Goal: Book appointment/travel/reservation: Book appointment/travel/reservation

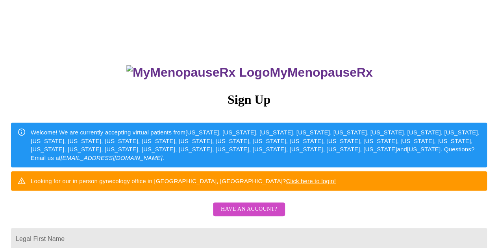
click at [336, 184] on link "Click here to login!" at bounding box center [311, 181] width 50 height 7
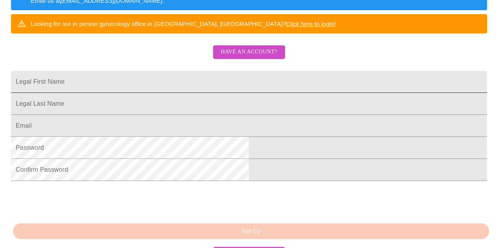
click at [163, 90] on input "Legal First Name" at bounding box center [249, 82] width 476 height 22
type input "[PERSON_NAME]"
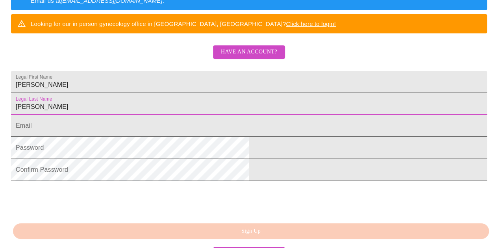
type input "Heeke"
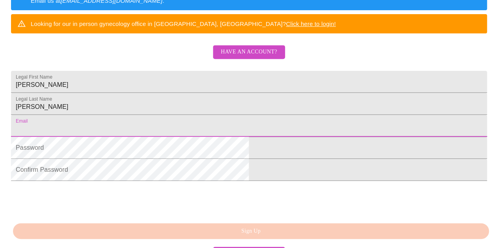
click at [149, 137] on input "Legal First Name" at bounding box center [249, 126] width 476 height 22
type input "kheeke@me.com"
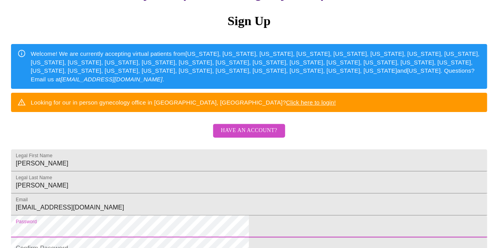
scroll to position [39, 0]
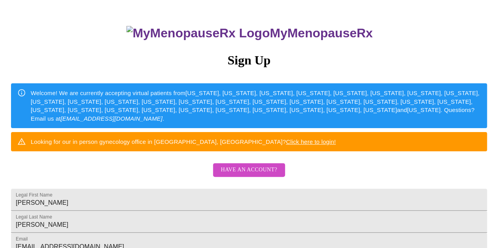
click at [236, 99] on div "Welcome! We are currently accepting virtual patients from Alabama, Arizona, Col…" at bounding box center [256, 106] width 450 height 40
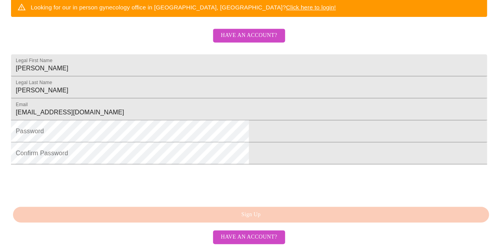
scroll to position [225, 0]
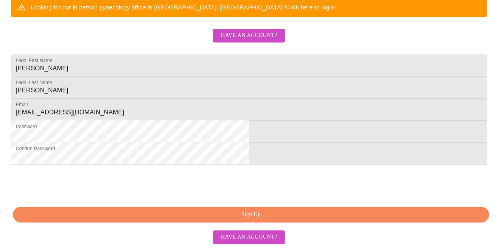
click at [246, 212] on span "Sign Up" at bounding box center [250, 215] width 457 height 10
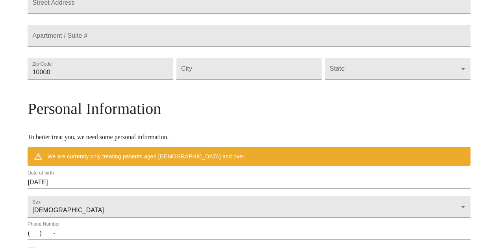
scroll to position [155, 0]
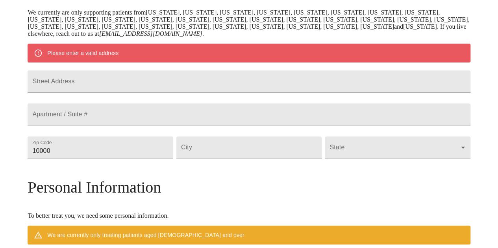
click at [103, 85] on input "Street Address" at bounding box center [249, 81] width 442 height 22
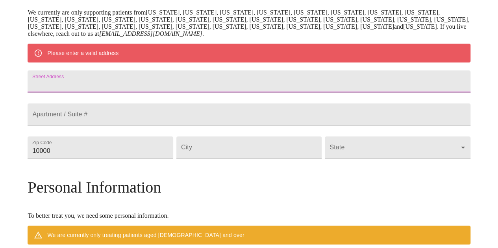
click at [103, 85] on input "Street Address" at bounding box center [249, 81] width 442 height 22
type input "97 N. Peck Ave"
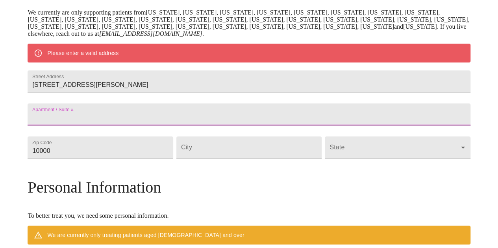
click at [101, 125] on input "Street Address" at bounding box center [249, 114] width 442 height 22
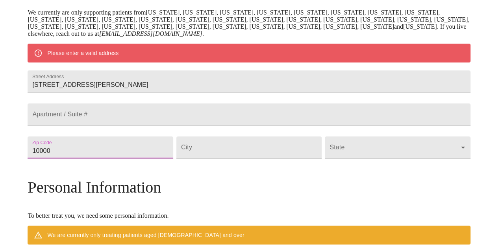
click at [107, 159] on input "10000" at bounding box center [100, 147] width 145 height 22
drag, startPoint x: 107, startPoint y: 173, endPoint x: 66, endPoint y: 173, distance: 41.7
click at [66, 173] on div "MyMenopauseRx Welcome to MyMenopauseRx Since it's your first time here, you'll …" at bounding box center [249, 158] width 442 height 620
type input "60525"
click at [224, 159] on input "Street Address" at bounding box center [248, 147] width 145 height 22
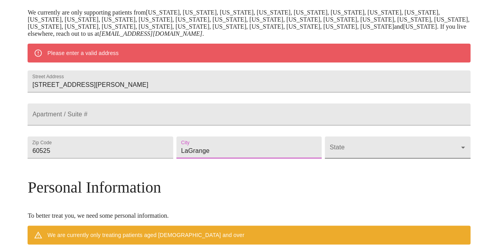
type input "LaGrange"
click at [406, 168] on body "MyMenopauseRx Welcome to MyMenopauseRx Since it's your first time here, you'll …" at bounding box center [248, 158] width 491 height 620
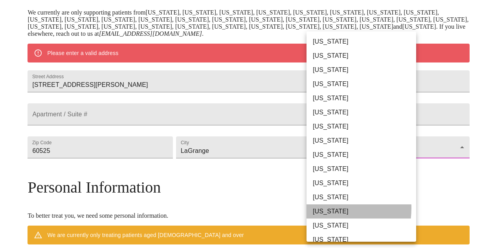
click at [324, 208] on li "[US_STATE]" at bounding box center [365, 212] width 116 height 14
type input "[US_STATE]"
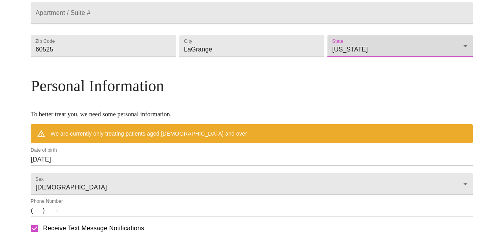
scroll to position [273, 0]
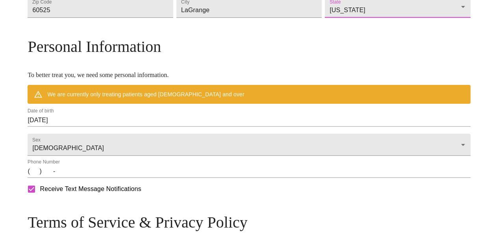
click at [87, 127] on input "09/02/2025" at bounding box center [249, 120] width 442 height 13
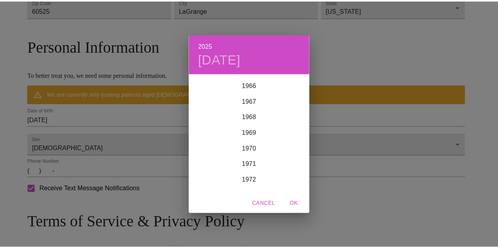
scroll to position [1067, 0]
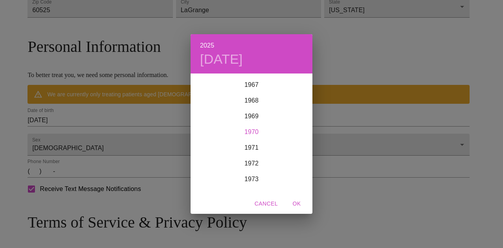
click at [251, 133] on div "1970" at bounding box center [252, 132] width 122 height 16
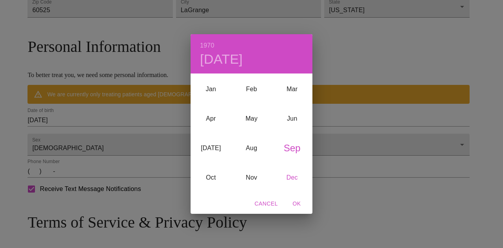
click at [293, 179] on div "Dec" at bounding box center [292, 177] width 41 height 29
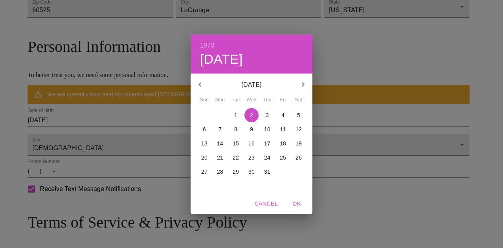
click at [220, 157] on p "21" at bounding box center [220, 158] width 6 height 8
click at [302, 202] on span "OK" at bounding box center [297, 204] width 19 height 10
type input "12/21/1970"
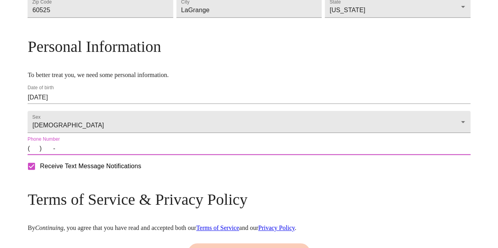
click at [88, 155] on input "(   )    -" at bounding box center [249, 148] width 442 height 13
type input "(312) 550-3244"
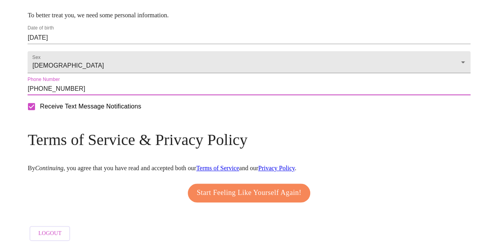
scroll to position [356, 0]
click at [230, 190] on span "Start Feeling Like Yourself Again!" at bounding box center [249, 193] width 105 height 13
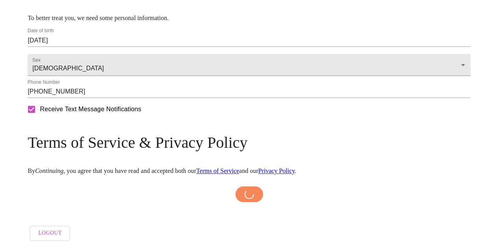
scroll to position [354, 0]
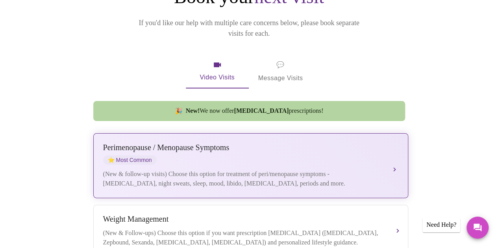
click at [238, 152] on div "Perimenopause / Menopause Symptoms ⭐ Most Common" at bounding box center [242, 154] width 279 height 22
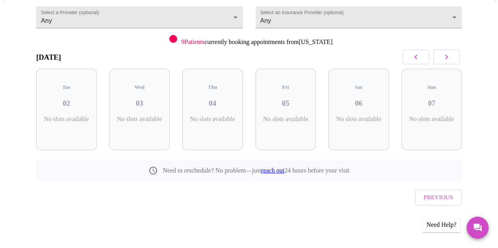
scroll to position [72, 0]
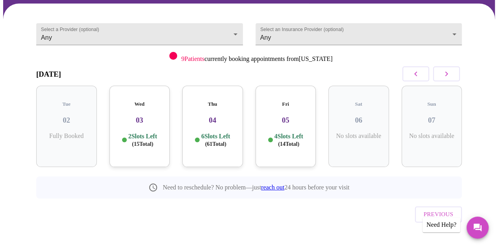
click at [286, 116] on h3 "05" at bounding box center [286, 120] width 48 height 9
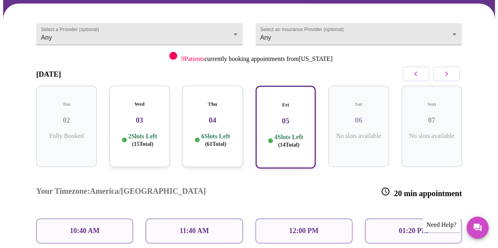
click at [299, 227] on p "12:00 PM" at bounding box center [303, 231] width 29 height 8
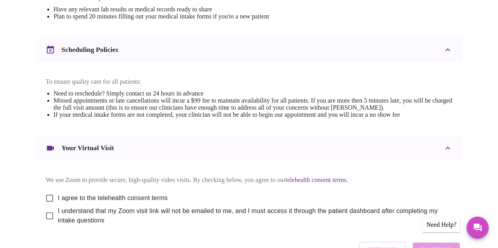
scroll to position [315, 0]
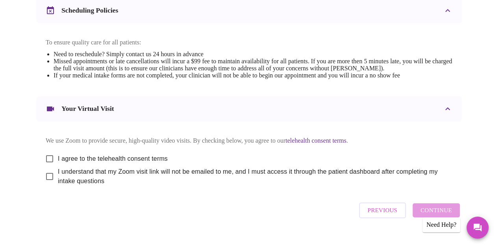
click at [46, 164] on input "I agree to the telehealth consent terms" at bounding box center [49, 159] width 17 height 17
checkbox input "true"
click at [46, 184] on input "I understand that my Zoom visit link will not be emailed to me, and I must acce…" at bounding box center [49, 176] width 17 height 17
checkbox input "true"
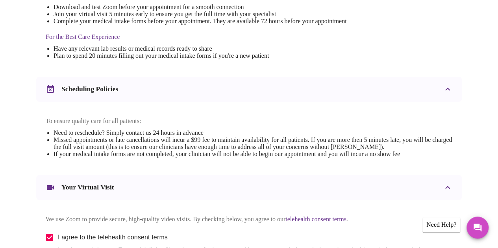
scroll to position [335, 0]
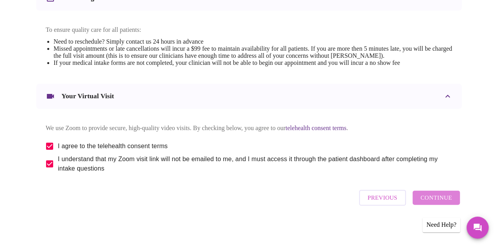
click at [447, 199] on span "Continue" at bounding box center [435, 198] width 31 height 10
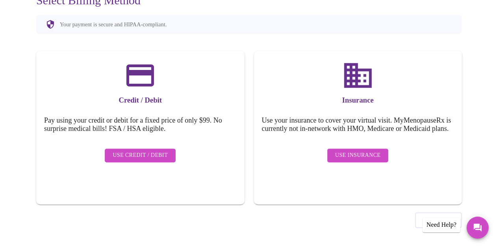
click at [370, 156] on span "Use Insurance" at bounding box center [357, 156] width 45 height 10
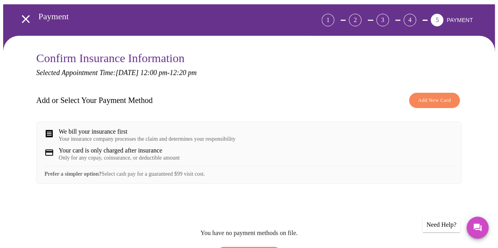
scroll to position [79, 0]
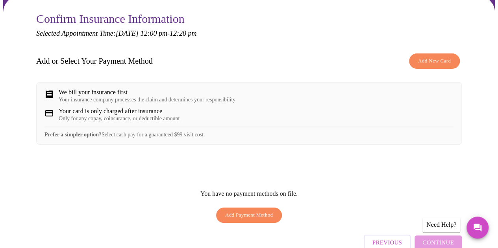
scroll to position [354, 0]
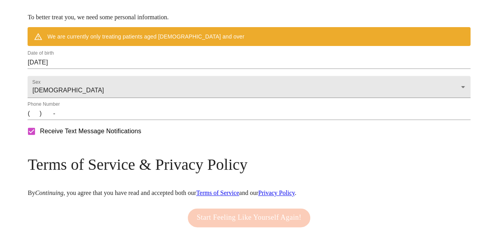
click at [85, 120] on input "(   )    -" at bounding box center [249, 113] width 442 height 13
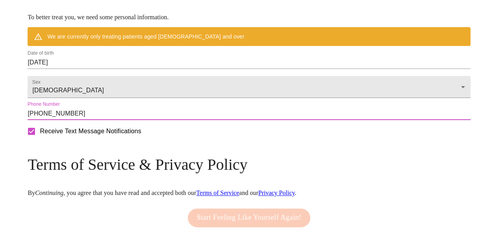
scroll to position [402, 0]
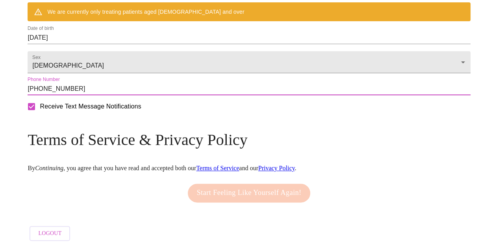
type input "(312) 550-3244"
click at [214, 190] on div "Start Feeling Like Yourself Again!" at bounding box center [249, 193] width 127 height 27
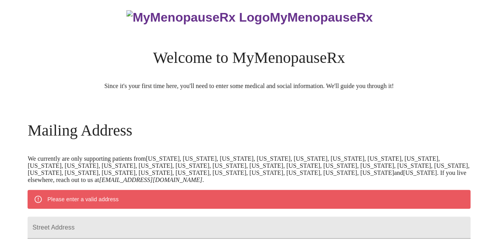
scroll to position [166, 0]
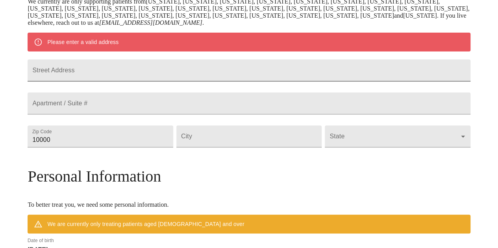
click at [120, 79] on input "Street Address" at bounding box center [249, 70] width 442 height 22
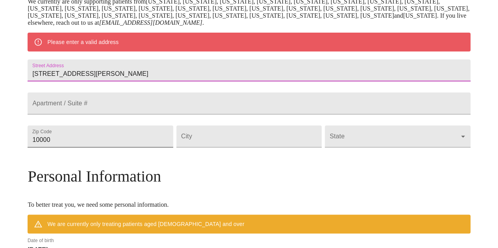
type input "97 N Peck Ave"
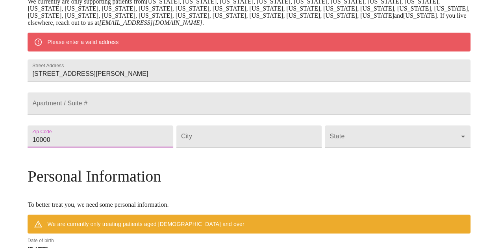
drag, startPoint x: 116, startPoint y: 162, endPoint x: 46, endPoint y: 150, distance: 71.0
click at [46, 151] on div "MyMenopauseRx Welcome to MyMenopauseRx Since it's your first time here, you'll …" at bounding box center [249, 147] width 442 height 620
type input "60525"
click at [223, 147] on input "Street Address" at bounding box center [248, 136] width 145 height 22
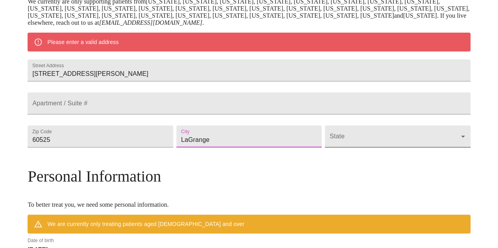
type input "LaGrange"
click at [314, 155] on body "MyMenopauseRx Welcome to MyMenopauseRx Since it's your first time here, you'll …" at bounding box center [248, 147] width 491 height 620
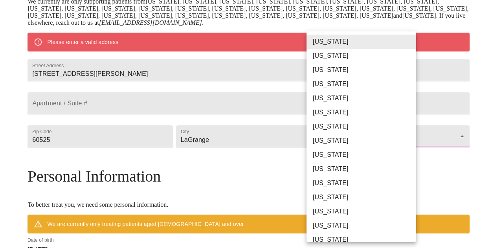
click at [321, 213] on li "[US_STATE]" at bounding box center [365, 212] width 116 height 14
type input "[US_STATE]"
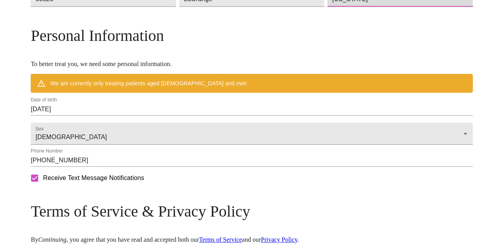
scroll to position [323, 0]
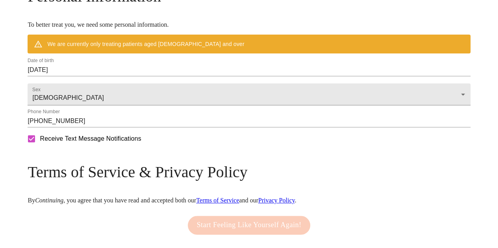
click at [136, 76] on input "09/02/2025" at bounding box center [249, 70] width 442 height 13
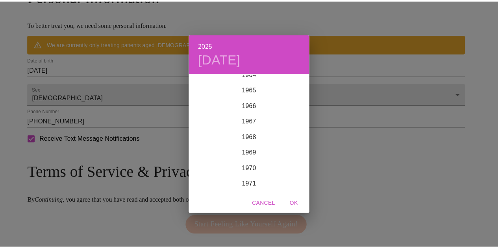
scroll to position [1070, 0]
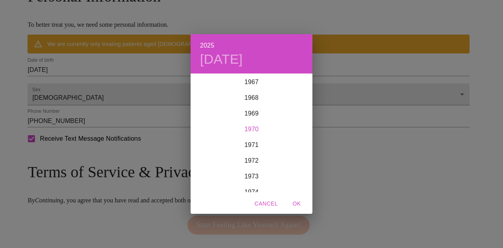
click at [252, 130] on div "1970" at bounding box center [252, 130] width 122 height 16
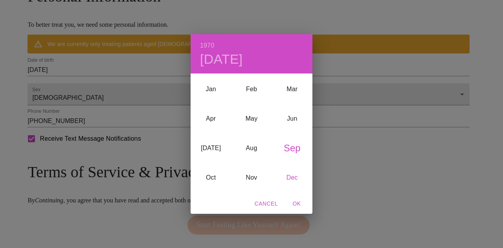
click at [291, 174] on div "Dec" at bounding box center [292, 177] width 41 height 29
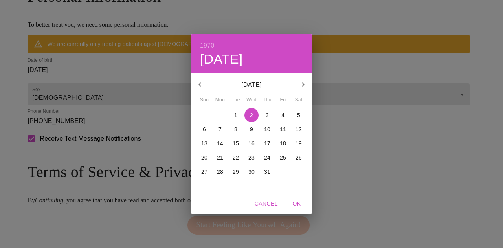
click at [219, 157] on p "21" at bounding box center [220, 158] width 6 height 8
click at [296, 203] on span "OK" at bounding box center [297, 204] width 19 height 10
type input "12/21/1970"
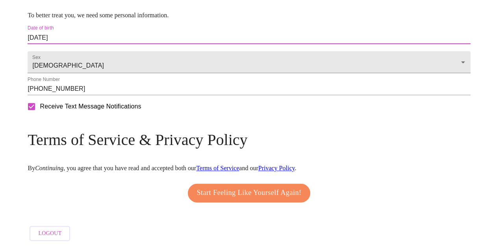
click at [242, 187] on span "Start Feeling Like Yourself Again!" at bounding box center [249, 193] width 105 height 13
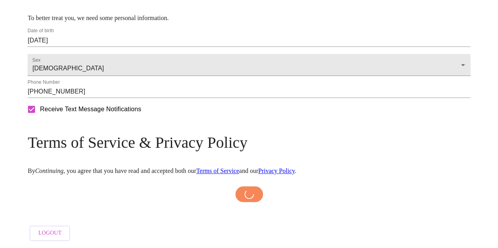
scroll to position [354, 0]
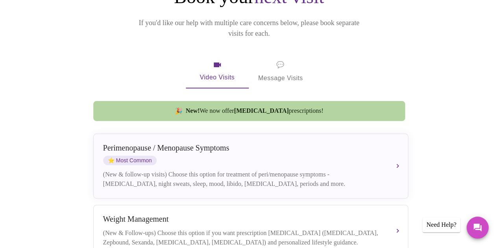
scroll to position [236, 0]
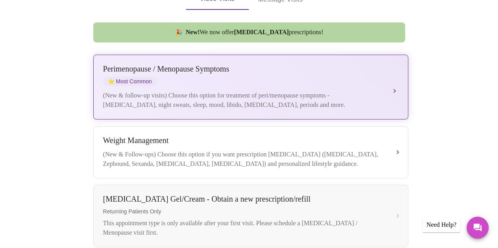
click at [245, 75] on div "Perimenopause / Menopause Symptoms ⭐ Most Common" at bounding box center [242, 76] width 279 height 22
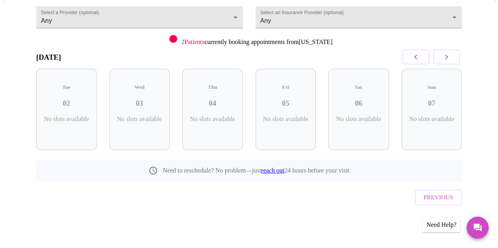
scroll to position [72, 0]
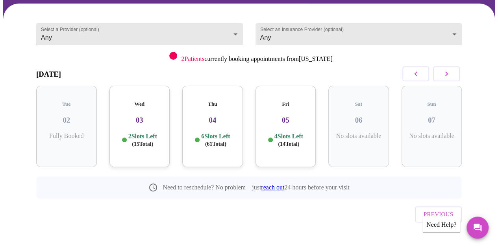
click at [290, 116] on h3 "05" at bounding box center [286, 120] width 48 height 9
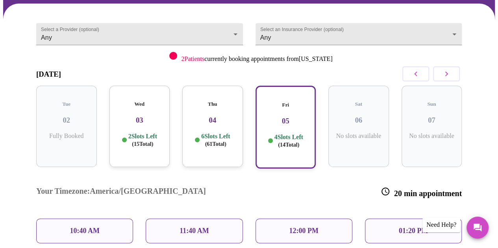
click at [296, 227] on p "12:00 PM" at bounding box center [303, 231] width 29 height 8
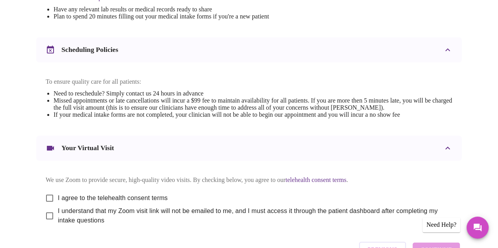
scroll to position [335, 0]
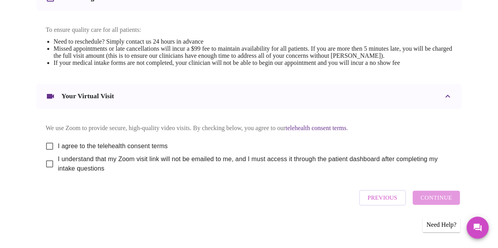
click at [46, 143] on input "I agree to the telehealth consent terms" at bounding box center [49, 146] width 17 height 17
checkbox input "true"
click at [46, 165] on input "I understand that my Zoom visit link will not be emailed to me, and I must acce…" at bounding box center [49, 164] width 17 height 17
checkbox input "true"
click at [441, 198] on span "Continue" at bounding box center [435, 198] width 31 height 10
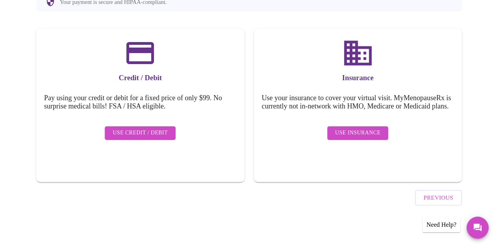
scroll to position [97, 0]
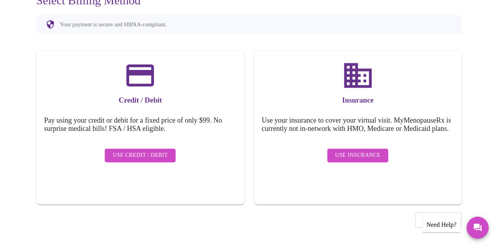
click at [124, 151] on span "Use Credit / Debit" at bounding box center [139, 156] width 55 height 10
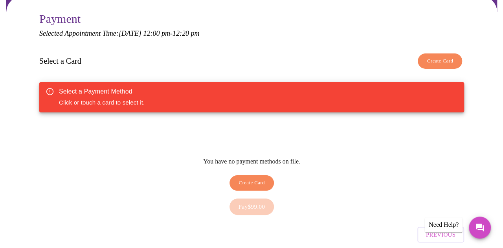
scroll to position [105, 0]
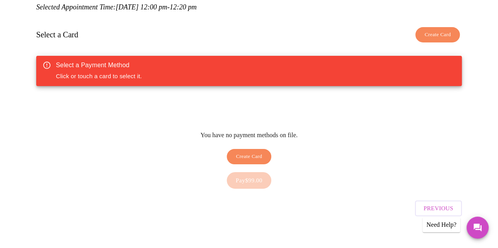
click at [251, 152] on span "Create Card" at bounding box center [249, 156] width 26 height 9
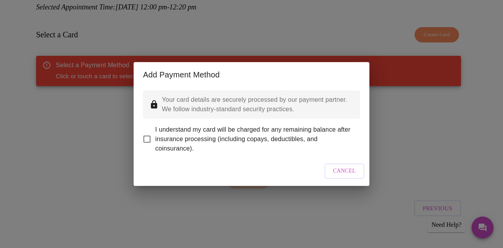
click at [145, 134] on input "I understand my card will be charged for any remaining balance after insurance …" at bounding box center [147, 139] width 17 height 17
checkbox input "true"
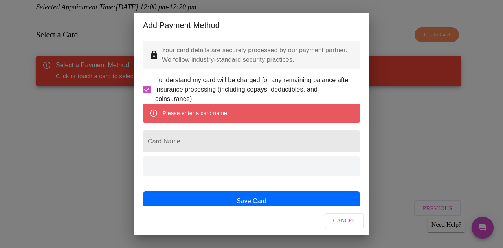
click at [347, 220] on span "Cancel" at bounding box center [345, 221] width 23 height 10
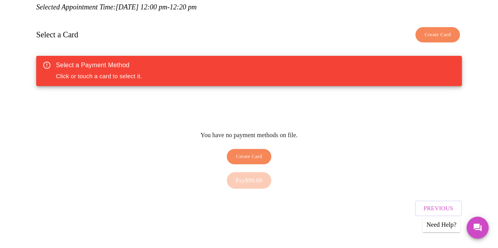
click at [247, 152] on span "Create Card" at bounding box center [249, 156] width 26 height 9
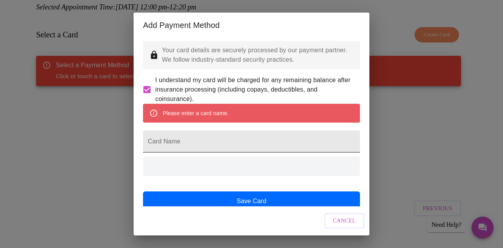
click at [168, 153] on input "Card Name" at bounding box center [251, 142] width 217 height 22
type input "K"
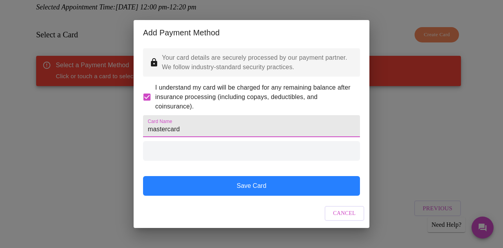
type input "mastercard"
click at [246, 196] on button "Save Card" at bounding box center [251, 186] width 217 height 20
click at [248, 196] on button "Save Card" at bounding box center [251, 186] width 217 height 20
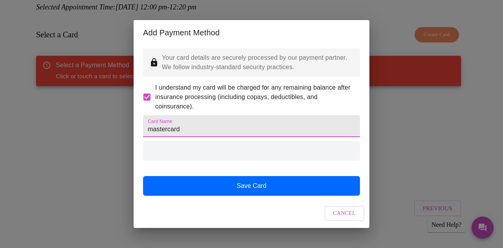
click at [193, 137] on input "mastercard" at bounding box center [251, 126] width 217 height 22
drag, startPoint x: 190, startPoint y: 130, endPoint x: 111, endPoint y: 134, distance: 78.8
click at [111, 134] on div "Add Payment Method Your card details are securely processed by our payment part…" at bounding box center [251, 124] width 503 height 248
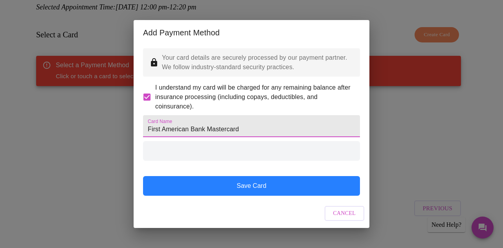
type input "First American Bank Mastercard"
click at [249, 196] on button "Save Card" at bounding box center [251, 186] width 217 height 20
click at [240, 195] on button "Save Card" at bounding box center [251, 186] width 217 height 20
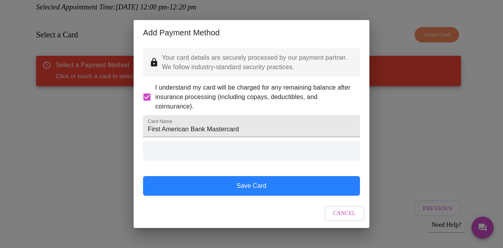
click at [240, 195] on button "Save Card" at bounding box center [251, 186] width 217 height 20
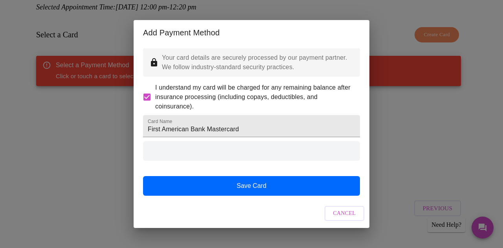
click at [347, 219] on span "Cancel" at bounding box center [345, 214] width 23 height 10
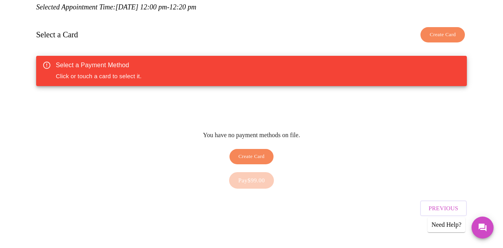
scroll to position [94, 0]
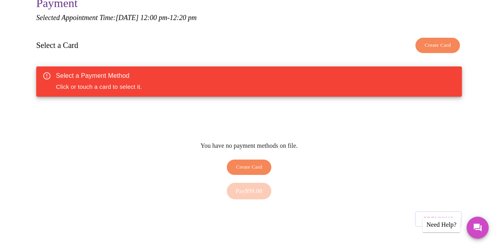
click at [72, 82] on div "Select a Payment Method Click or touch a card to select it." at bounding box center [99, 82] width 86 height 26
click at [442, 44] on span "Create Card" at bounding box center [437, 45] width 26 height 9
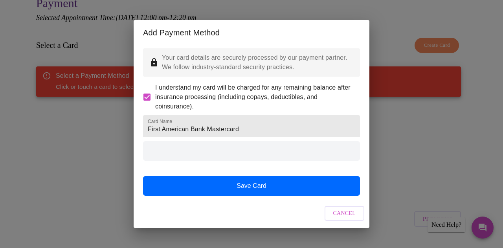
click at [146, 89] on input "I understand my card will be charged for any remaining balance after insurance …" at bounding box center [147, 97] width 17 height 17
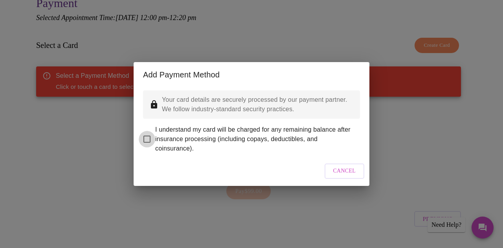
click at [146, 134] on input "I understand my card will be charged for any remaining balance after insurance …" at bounding box center [147, 139] width 17 height 17
checkbox input "true"
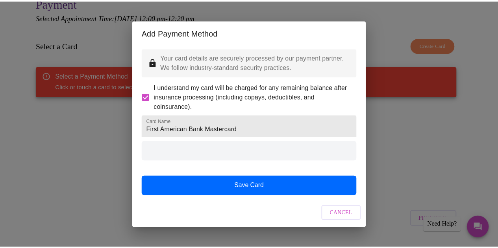
scroll to position [4, 0]
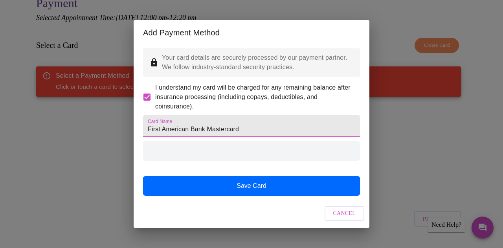
drag, startPoint x: 257, startPoint y: 129, endPoint x: 76, endPoint y: 118, distance: 181.7
click at [76, 118] on div "Add Payment Method Your card details are securely processed by our payment part…" at bounding box center [251, 124] width 503 height 248
type input "K"
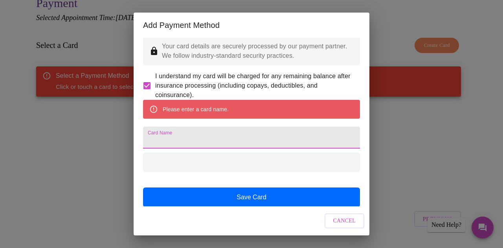
click at [348, 219] on span "Cancel" at bounding box center [345, 221] width 23 height 10
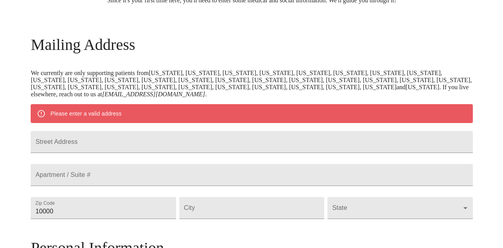
scroll to position [354, 0]
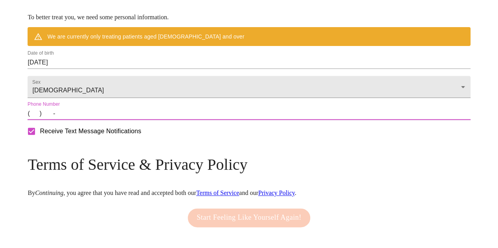
click at [87, 120] on input "(   )    -" at bounding box center [249, 113] width 442 height 13
click at [155, 69] on input "09/02/2025" at bounding box center [249, 62] width 442 height 13
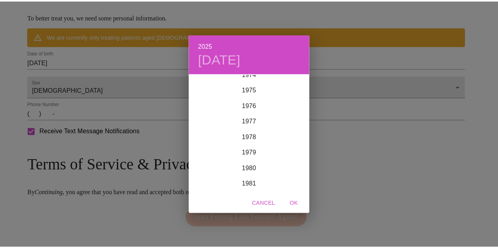
scroll to position [1109, 0]
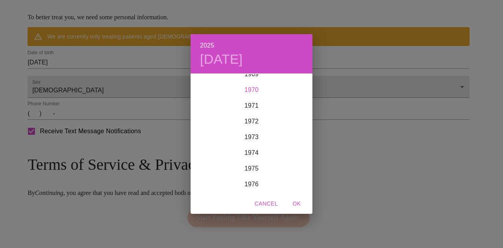
click at [254, 89] on div "1970" at bounding box center [252, 90] width 122 height 16
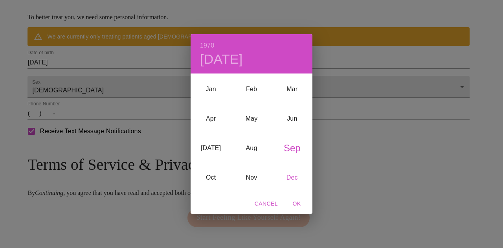
click at [290, 177] on div "Dec" at bounding box center [292, 177] width 41 height 29
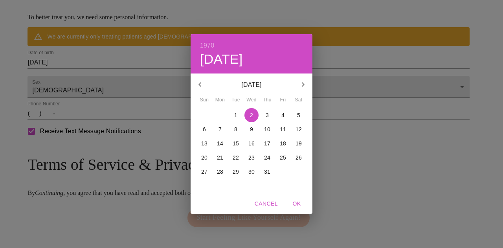
click at [220, 158] on p "21" at bounding box center [220, 158] width 6 height 8
click at [297, 202] on span "OK" at bounding box center [297, 204] width 19 height 10
type input "12/21/1970"
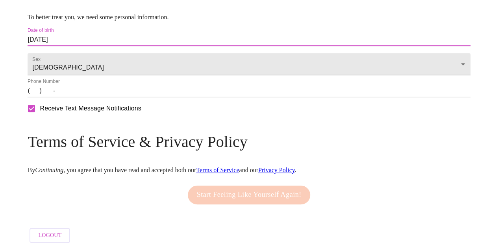
click at [86, 97] on input "(   )    -" at bounding box center [249, 91] width 442 height 13
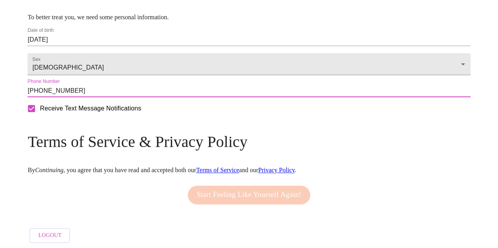
scroll to position [379, 0]
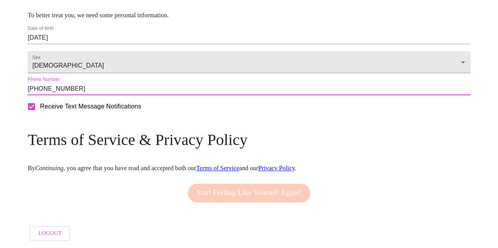
type input "(312) 550-3244"
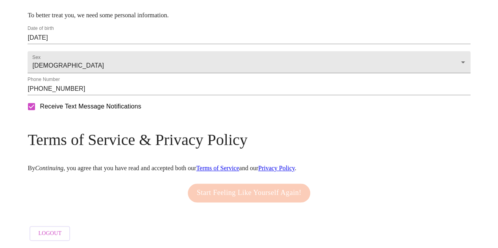
click at [235, 187] on div "Start Feeling Like Yourself Again!" at bounding box center [249, 193] width 127 height 27
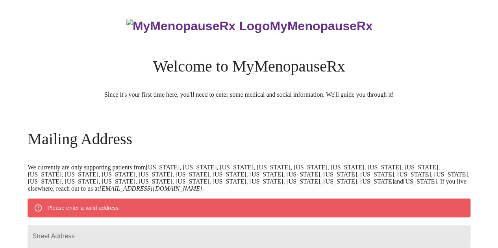
scroll to position [197, 0]
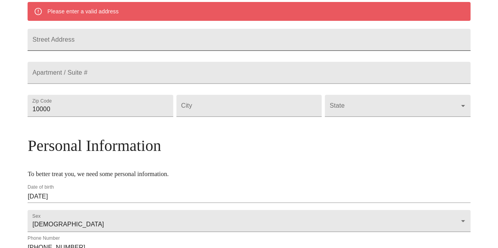
click at [120, 46] on input "Street Address" at bounding box center [249, 40] width 442 height 22
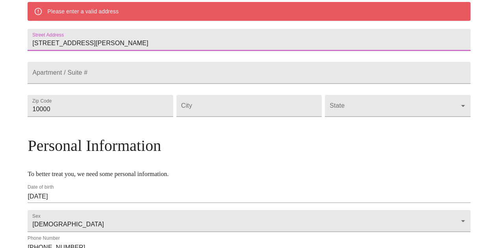
type input "97 N Peck"
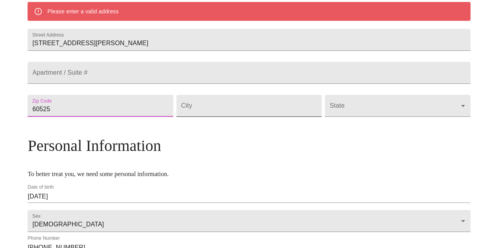
type input "60525"
click at [211, 117] on input "Street Address" at bounding box center [248, 106] width 145 height 22
type input "LaGrange"
click at [410, 126] on body "MyMenopauseRx Welcome to MyMenopauseRx Since it's your first time here, you'll …" at bounding box center [248, 104] width 491 height 597
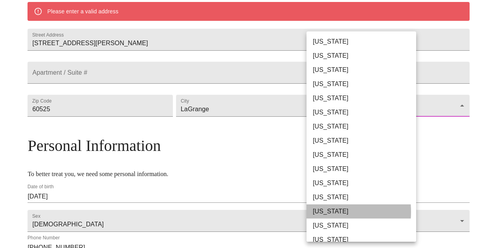
click at [320, 212] on li "[US_STATE]" at bounding box center [365, 212] width 116 height 14
type input "[US_STATE]"
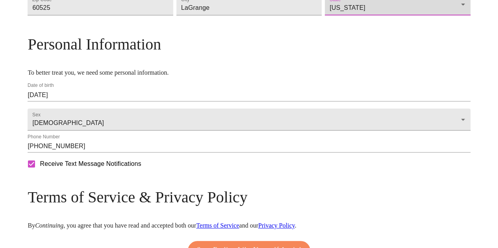
scroll to position [315, 0]
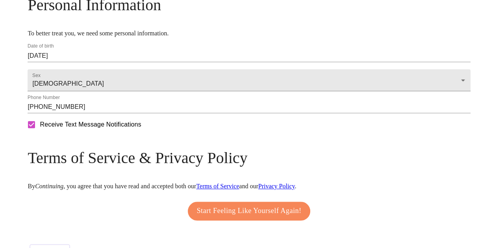
click at [251, 218] on span "Start Feeling Like Yourself Again!" at bounding box center [249, 211] width 105 height 13
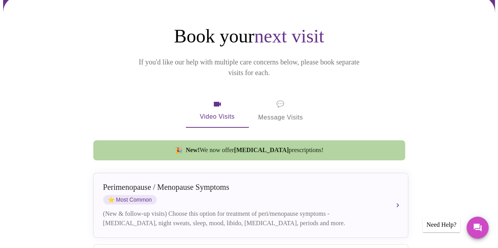
scroll to position [118, 0]
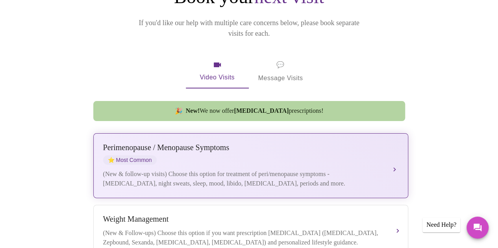
click at [204, 155] on div "[MEDICAL_DATA] / Menopause Symptoms ⭐ Most Common (New & follow-up visits) Choo…" at bounding box center [250, 165] width 295 height 45
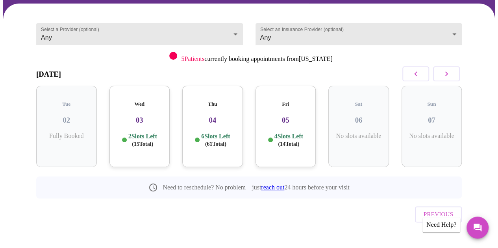
click at [285, 122] on div "Fri 05 4 Slots Left ( 14 Total)" at bounding box center [285, 126] width 61 height 81
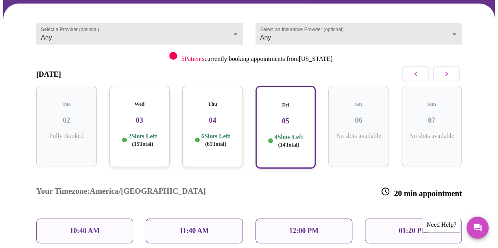
click at [310, 227] on p "12:00 PM" at bounding box center [303, 231] width 29 height 8
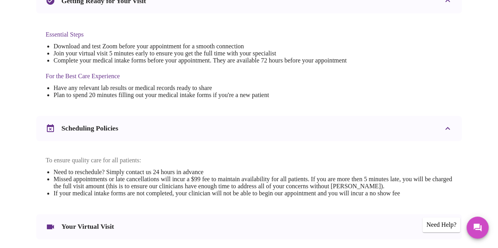
scroll to position [315, 0]
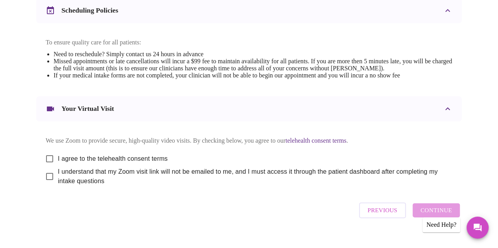
click at [46, 162] on input "I agree to the telehealth consent terms" at bounding box center [49, 159] width 17 height 17
checkbox input "true"
click at [46, 184] on input "I understand that my Zoom visit link will not be emailed to me, and I must acce…" at bounding box center [49, 176] width 17 height 17
checkbox input "true"
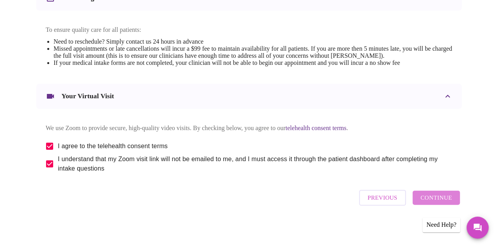
click at [441, 199] on span "Continue" at bounding box center [435, 198] width 31 height 10
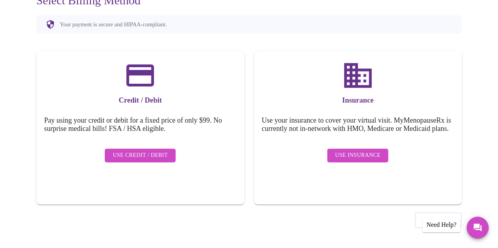
click at [350, 157] on span "Use Insurance" at bounding box center [357, 156] width 45 height 10
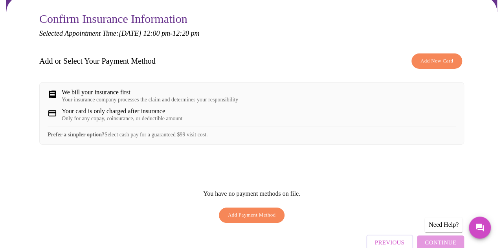
scroll to position [124, 0]
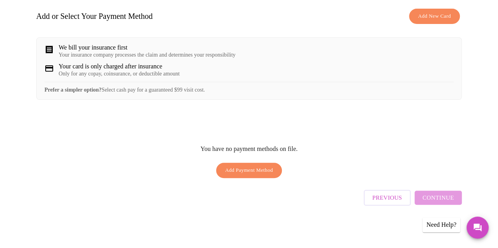
click at [241, 173] on span "Add Payment Method" at bounding box center [249, 170] width 48 height 9
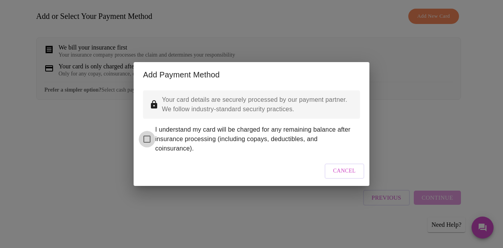
click at [146, 133] on input "I understand my card will be charged for any remaining balance after insurance …" at bounding box center [147, 139] width 17 height 17
checkbox input "true"
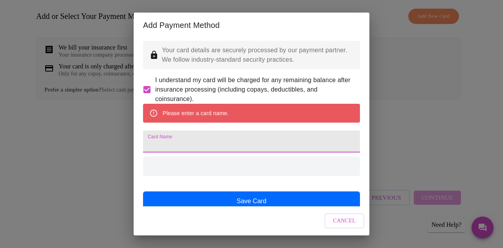
click at [163, 153] on input "Card Name" at bounding box center [251, 142] width 217 height 22
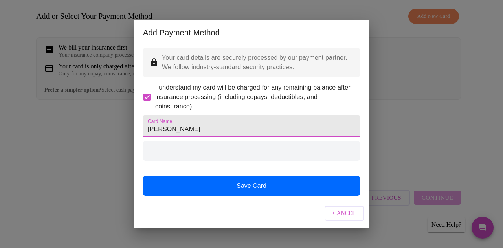
type input "Kathryn Heeke"
click at [168, 161] on div at bounding box center [251, 151] width 217 height 20
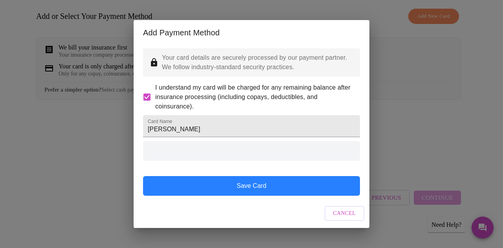
click at [250, 196] on button "Save Card" at bounding box center [251, 186] width 217 height 20
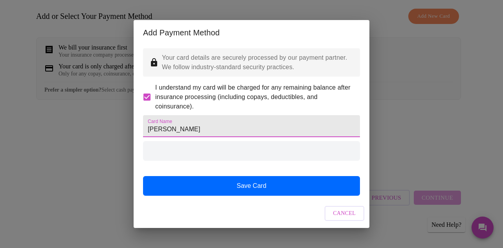
click at [200, 134] on input "Kathryn Heeke" at bounding box center [251, 126] width 217 height 22
drag, startPoint x: 200, startPoint y: 134, endPoint x: 119, endPoint y: 130, distance: 81.1
click at [119, 130] on div "Add Payment Method Your card details are securely processed by our payment part…" at bounding box center [251, 124] width 503 height 248
click at [344, 219] on span "Cancel" at bounding box center [345, 214] width 23 height 10
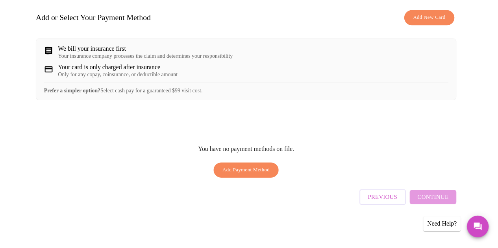
scroll to position [113, 0]
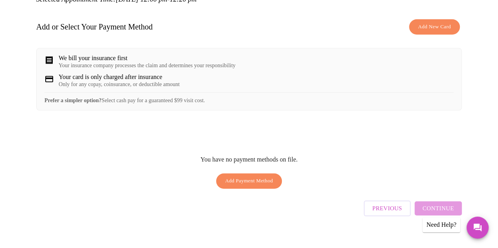
click at [443, 225] on div "Need Help?" at bounding box center [441, 225] width 38 height 15
click at [436, 228] on div "Need Help?" at bounding box center [441, 225] width 38 height 15
click at [428, 228] on div "Need Help?" at bounding box center [441, 225] width 38 height 15
click at [427, 231] on div "Need Help?" at bounding box center [441, 225] width 38 height 15
click at [478, 225] on icon "Messages" at bounding box center [477, 228] width 8 height 8
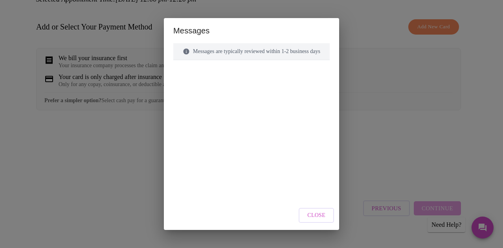
click at [207, 51] on div "Messages are typically reviewed within 1-2 business days" at bounding box center [251, 51] width 157 height 17
click at [184, 52] on icon at bounding box center [187, 51] width 6 height 6
click at [218, 59] on div "Messages are typically reviewed within 1-2 business days" at bounding box center [251, 51] width 157 height 17
click at [325, 220] on span "Close" at bounding box center [317, 216] width 18 height 10
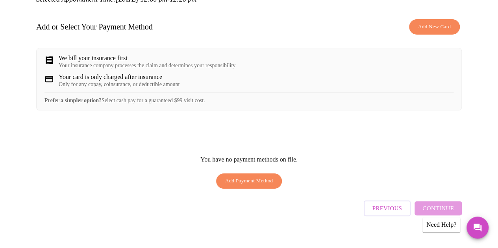
click at [301, 128] on div "Add or Select Your Payment Method Add New Card We bill your insurance first You…" at bounding box center [248, 103] width 425 height 177
click at [476, 227] on icon "Messages" at bounding box center [477, 228] width 8 height 8
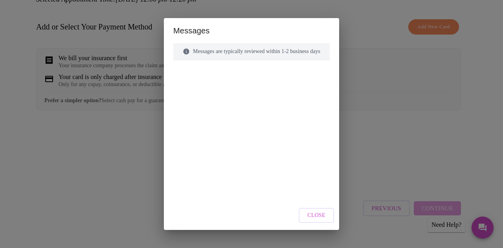
click at [315, 216] on span "Close" at bounding box center [317, 216] width 18 height 10
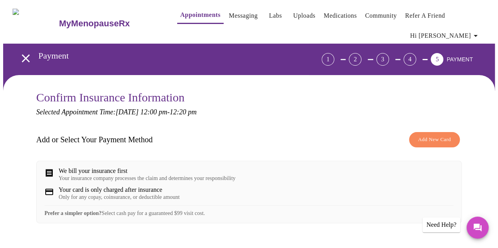
scroll to position [79, 0]
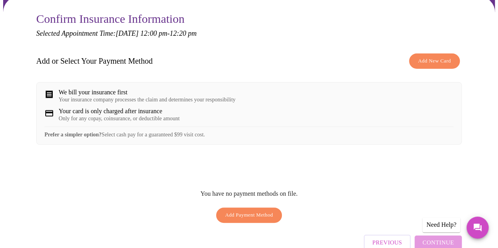
click at [101, 94] on div "We bill your insurance first" at bounding box center [147, 92] width 177 height 7
click at [98, 115] on div "Your card is only charged after insurance" at bounding box center [119, 111] width 121 height 7
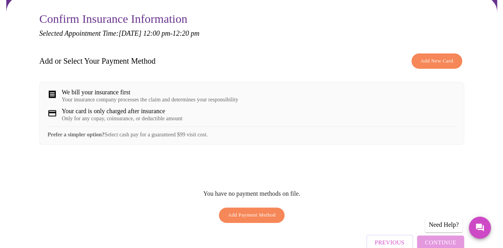
scroll to position [124, 0]
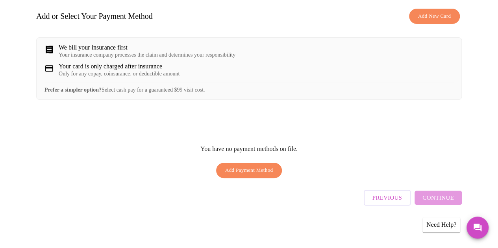
click at [439, 201] on div "Previous Continue" at bounding box center [412, 196] width 98 height 28
click at [478, 227] on icon "Messages" at bounding box center [477, 228] width 8 height 8
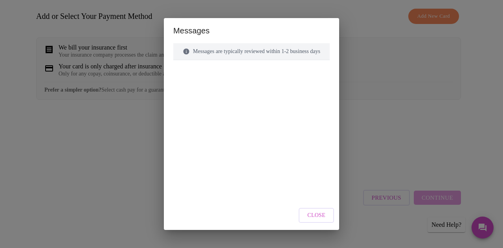
click at [194, 80] on div at bounding box center [251, 116] width 157 height 92
click at [173, 68] on div "Messages are typically reviewed within 1-2 business days" at bounding box center [251, 102] width 157 height 118
click at [183, 51] on icon at bounding box center [186, 51] width 7 height 7
click at [261, 52] on div "Messages are typically reviewed within 1-2 business days" at bounding box center [251, 51] width 157 height 17
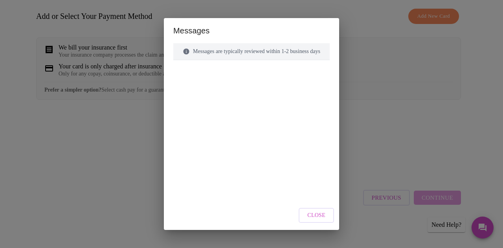
click at [322, 52] on div "Messages are typically reviewed within 1-2 business days" at bounding box center [251, 51] width 157 height 17
click at [251, 51] on div "Messages are typically reviewed within 1-2 business days" at bounding box center [251, 51] width 157 height 17
click at [304, 58] on div "Messages are typically reviewed within 1-2 business days" at bounding box center [251, 51] width 157 height 17
click at [315, 215] on span "Close" at bounding box center [317, 216] width 18 height 10
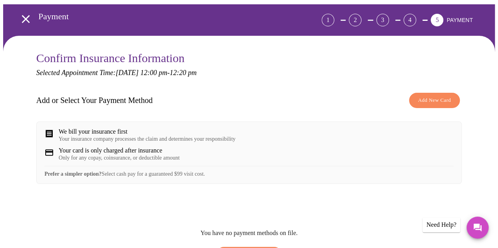
scroll to position [79, 0]
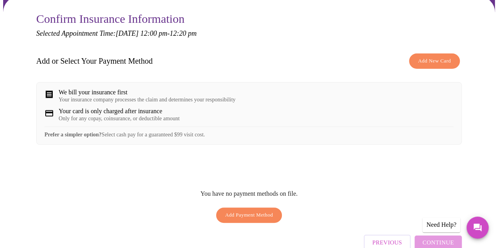
click at [94, 120] on div "Only for any copay, coinsurance, or deductible amount" at bounding box center [119, 119] width 121 height 6
click at [99, 138] on strong "Prefer a simpler option?" at bounding box center [72, 135] width 57 height 6
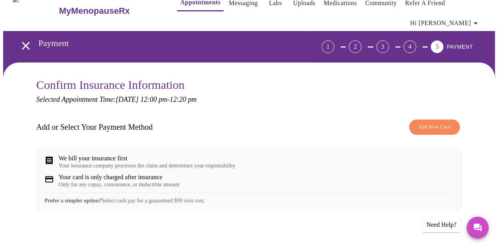
scroll to position [0, 0]
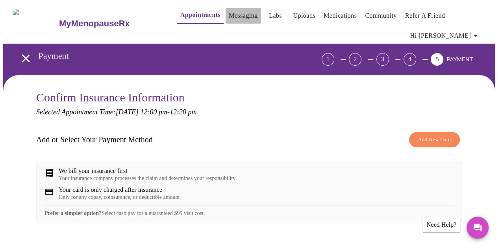
click at [232, 14] on link "Messaging" at bounding box center [243, 15] width 29 height 11
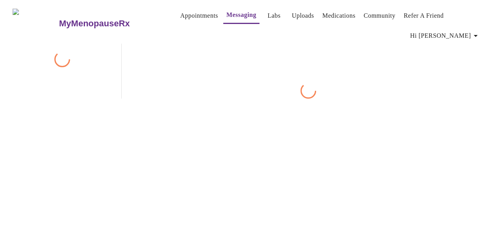
scroll to position [40, 0]
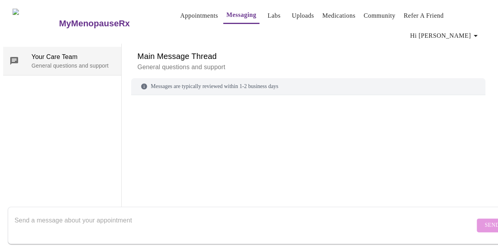
click at [35, 52] on span "Your Care Team" at bounding box center [72, 56] width 83 height 9
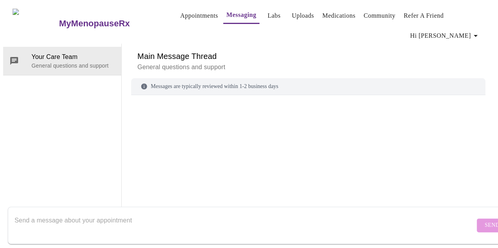
click at [31, 63] on div "Your Care Team General questions and support" at bounding box center [62, 136] width 118 height 184
click at [35, 218] on textarea "Send a message about your appointment" at bounding box center [245, 225] width 460 height 25
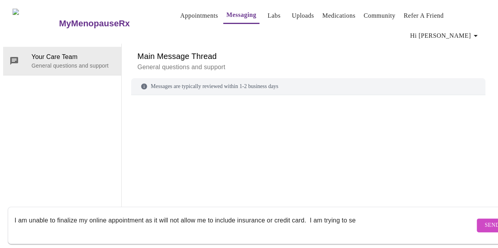
type textarea "I am unable to finalize my online appointment as it will not allow me to includ…"
drag, startPoint x: 378, startPoint y: 216, endPoint x: 0, endPoint y: 214, distance: 378.0
click at [3, 216] on div "MyMenopauseRx Appointments Messaging Labs Uploads Medications Community Refer a…" at bounding box center [248, 115] width 491 height 225
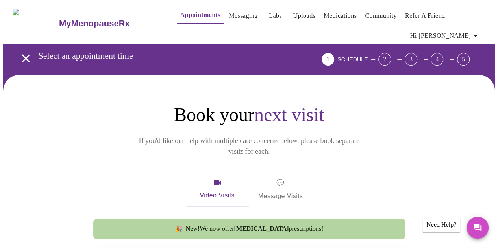
click at [470, 32] on span "Hi [PERSON_NAME]" at bounding box center [445, 35] width 70 height 11
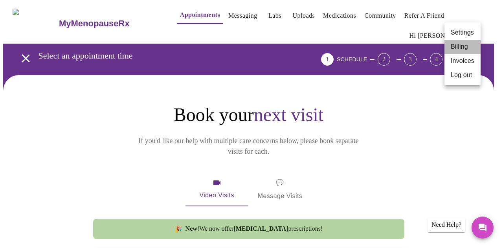
click at [459, 48] on li "Billing" at bounding box center [463, 47] width 36 height 14
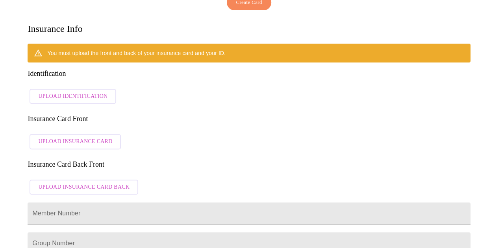
scroll to position [205, 0]
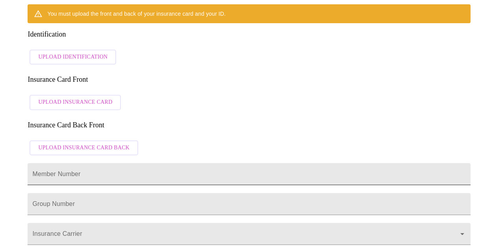
click at [79, 163] on input "Member Number" at bounding box center [249, 174] width 442 height 22
type input "x"
type input "XOF843161768"
click at [42, 163] on input "Member Number" at bounding box center [249, 174] width 442 height 22
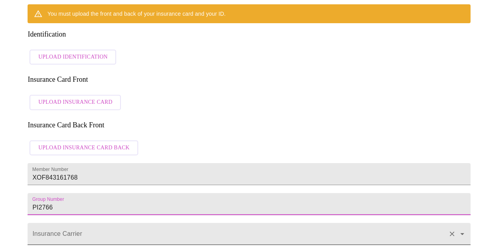
type input "PI2766"
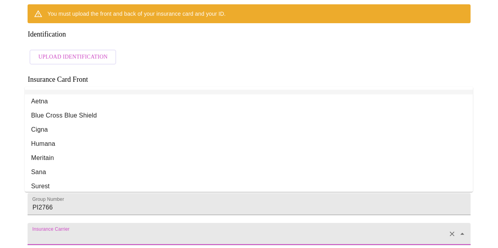
click at [38, 230] on input "Insurance Carrier" at bounding box center [237, 237] width 413 height 15
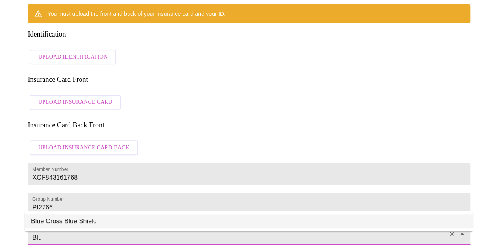
click at [42, 228] on li "Blue Cross Blue Shield" at bounding box center [249, 221] width 448 height 14
type input "Blue Cross Blue Shield"
type input "00002"
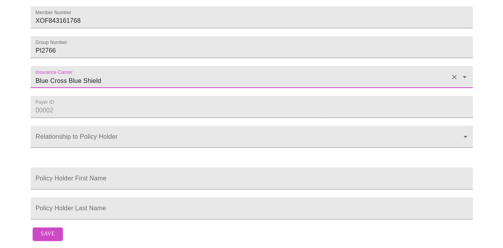
scroll to position [323, 0]
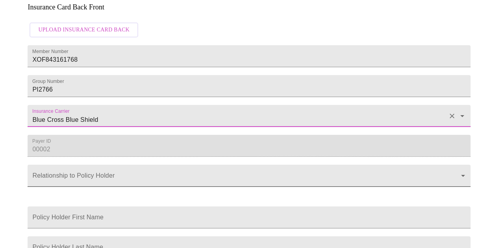
type input "Blue Cross Blue Shield"
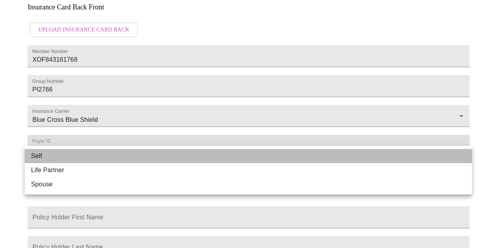
click at [38, 155] on li "Self" at bounding box center [249, 156] width 448 height 14
type input "Self"
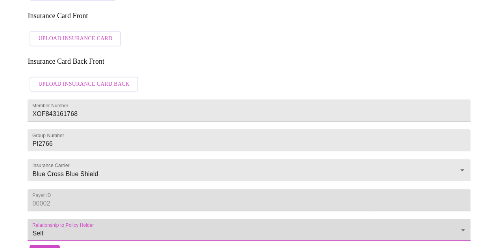
scroll to position [278, 0]
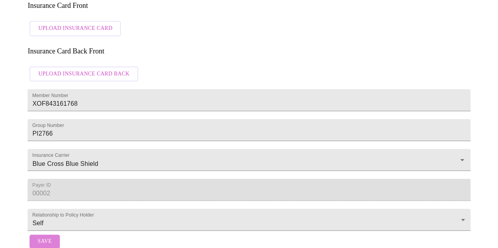
click at [42, 237] on span "Save" at bounding box center [44, 242] width 14 height 10
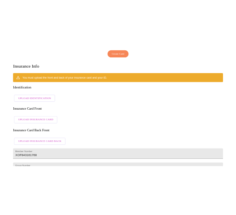
scroll to position [118, 0]
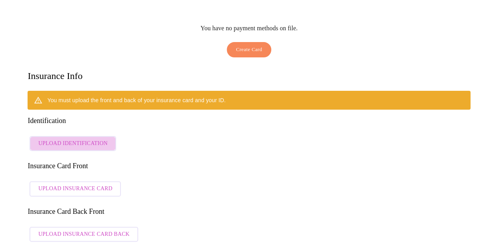
click at [82, 139] on span "Upload Identification" at bounding box center [72, 144] width 69 height 10
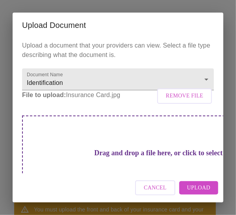
scroll to position [32, 0]
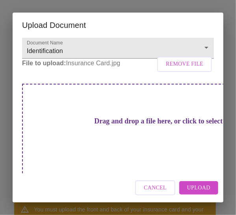
click at [195, 188] on span "Upload" at bounding box center [198, 188] width 23 height 10
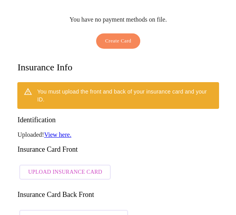
scroll to position [275, 0]
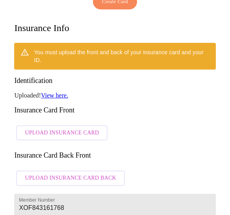
click at [54, 128] on span "Upload Insurance Card" at bounding box center [62, 133] width 74 height 10
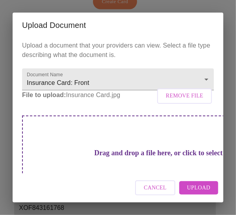
click at [192, 188] on span "Upload" at bounding box center [198, 188] width 23 height 10
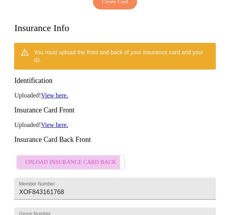
click at [46, 158] on span "Upload Insurance Card Back" at bounding box center [70, 163] width 91 height 10
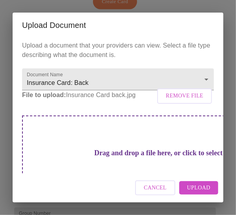
click at [200, 189] on span "Upload" at bounding box center [198, 188] width 23 height 10
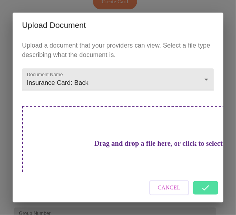
click at [204, 187] on div "Cancel" at bounding box center [118, 187] width 210 height 29
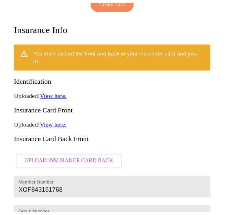
scroll to position [253, 0]
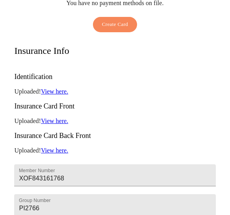
click at [55, 88] on link "View here." at bounding box center [54, 91] width 27 height 7
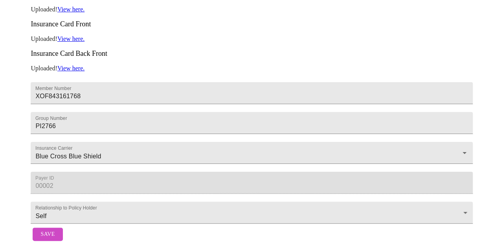
scroll to position [0, 0]
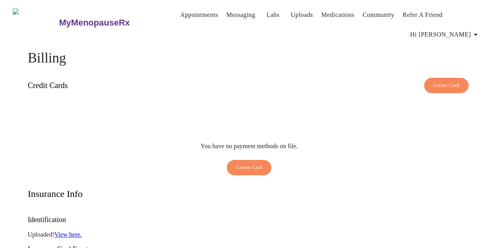
click at [469, 29] on span "Hi [PERSON_NAME]" at bounding box center [445, 34] width 70 height 11
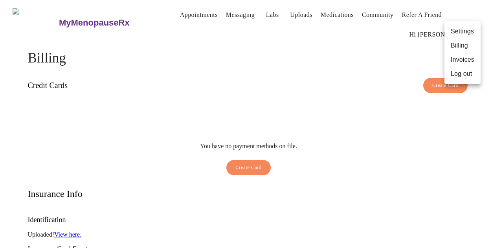
click at [174, 13] on div at bounding box center [251, 124] width 503 height 248
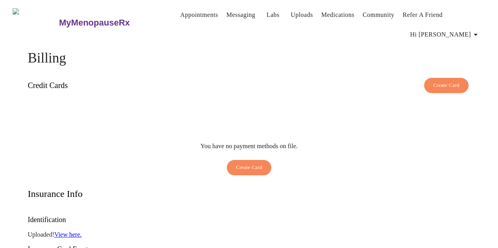
click at [474, 30] on icon "button" at bounding box center [474, 34] width 9 height 9
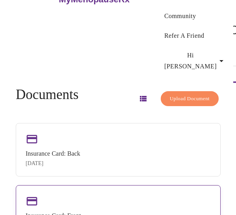
scroll to position [90, 0]
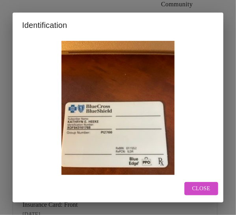
click at [49, 169] on div "Identification Close" at bounding box center [118, 107] width 236 height 215
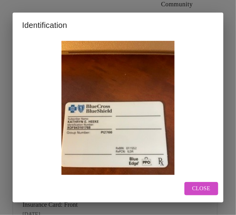
click at [49, 169] on img at bounding box center [118, 116] width 192 height 151
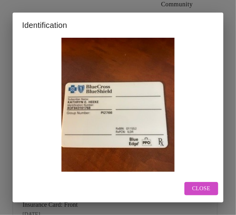
click at [204, 190] on span "Close" at bounding box center [201, 189] width 18 height 10
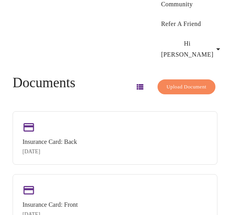
drag, startPoint x: 72, startPoint y: 169, endPoint x: 147, endPoint y: 189, distance: 77.9
click at [147, 189] on div "Insurance Card: Back Sep 2, 2025 Insurance Card: Front Sep 2, 2025 Identificati…" at bounding box center [115, 200] width 205 height 179
drag, startPoint x: 28, startPoint y: 176, endPoint x: 328, endPoint y: 171, distance: 299.7
click at [229, 171] on html "MyMenopauseRx Appointments Messaging Labs Uploads Medications Community Refer a…" at bounding box center [115, 108] width 230 height 397
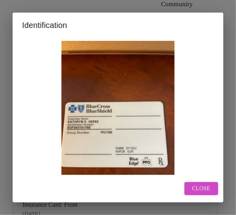
click at [156, 20] on h2 "Identification" at bounding box center [118, 25] width 192 height 13
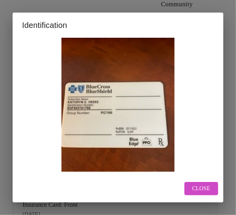
click at [207, 190] on span "Close" at bounding box center [201, 189] width 18 height 10
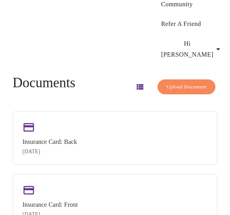
click at [127, 170] on div "Insurance Card: Back Sep 2, 2025 Insurance Card: Front Sep 2, 2025 Identificati…" at bounding box center [115, 200] width 205 height 179
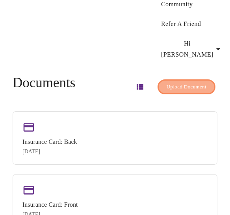
click at [181, 83] on span "Upload Document" at bounding box center [186, 87] width 40 height 9
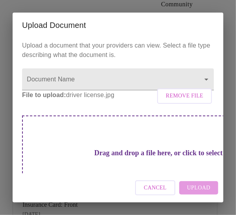
click at [195, 187] on div "Cancel Upload" at bounding box center [118, 187] width 210 height 29
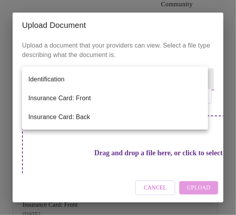
click at [123, 84] on body "MyMenopauseRx Appointments Messaging Labs Uploads Medications Community Refer a…" at bounding box center [117, 108] width 229 height 391
click at [151, 61] on div at bounding box center [118, 107] width 236 height 215
click at [69, 82] on body "MyMenopauseRx Appointments Messaging Labs Uploads Medications Community Refer a…" at bounding box center [117, 108] width 229 height 391
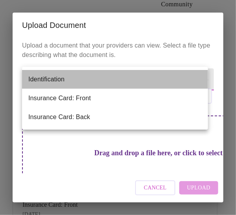
click at [66, 83] on li "Identification" at bounding box center [115, 79] width 186 height 19
type input "Identification"
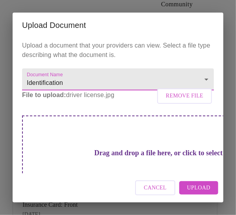
click at [209, 186] on span "Upload" at bounding box center [198, 188] width 23 height 10
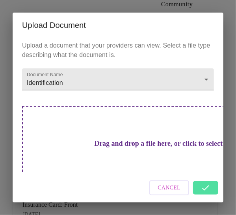
click at [206, 190] on div "Cancel" at bounding box center [118, 187] width 210 height 29
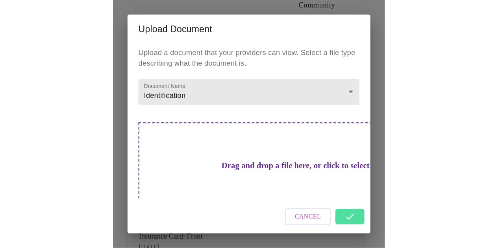
scroll to position [0, 0]
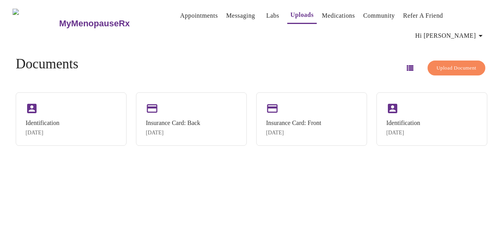
click at [180, 15] on link "Appointments" at bounding box center [199, 15] width 38 height 11
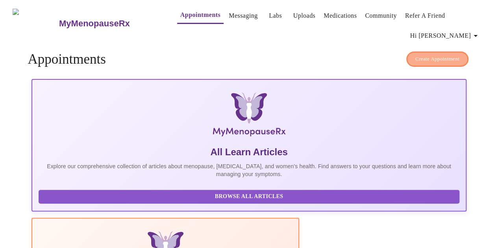
click at [229, 55] on span "Create Appointment" at bounding box center [437, 59] width 44 height 9
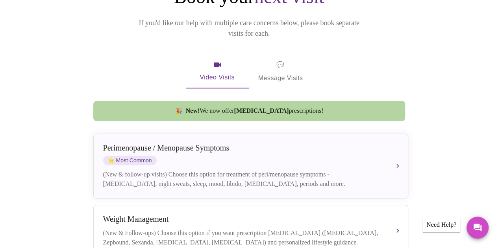
scroll to position [157, 0]
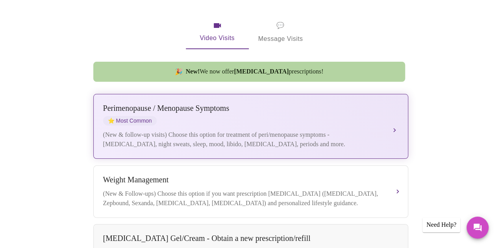
click at [133, 116] on span "⭐ Most Common" at bounding box center [129, 120] width 53 height 9
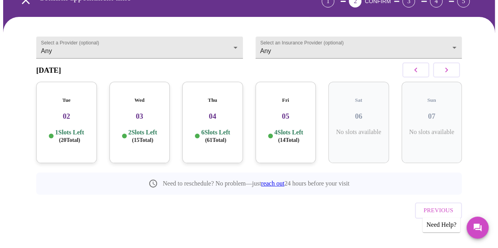
click at [229, 113] on h3 "05" at bounding box center [286, 116] width 48 height 9
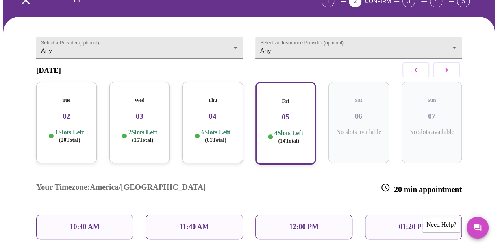
click at [229, 215] on div "12:00 PM" at bounding box center [303, 227] width 97 height 25
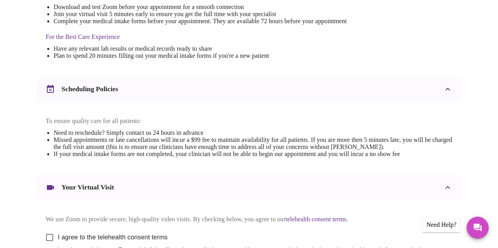
scroll to position [335, 0]
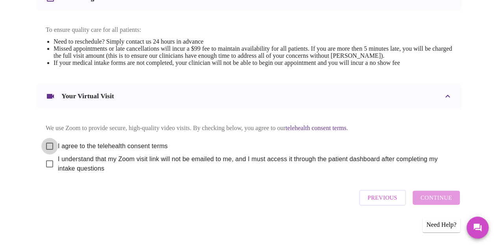
click at [46, 141] on input "I agree to the telehealth consent terms" at bounding box center [49, 146] width 17 height 17
checkbox input "true"
click at [44, 163] on input "I understand that my Zoom visit link will not be emailed to me, and I must acce…" at bounding box center [49, 164] width 17 height 17
checkbox input "true"
click at [229, 199] on span "Continue" at bounding box center [435, 198] width 31 height 10
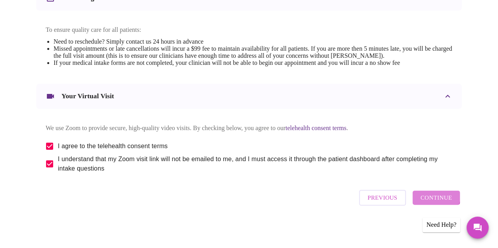
scroll to position [97, 0]
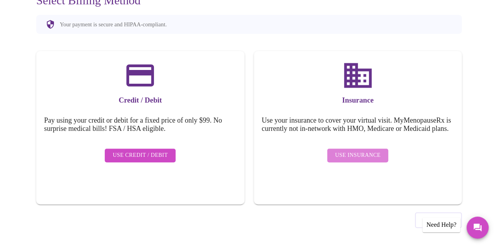
click at [229, 160] on span "Use Insurance" at bounding box center [357, 156] width 45 height 10
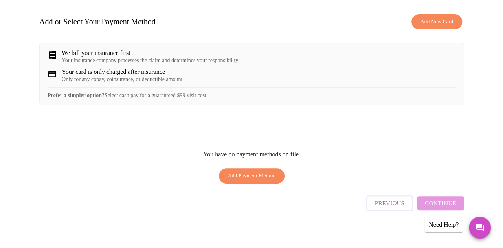
scroll to position [124, 0]
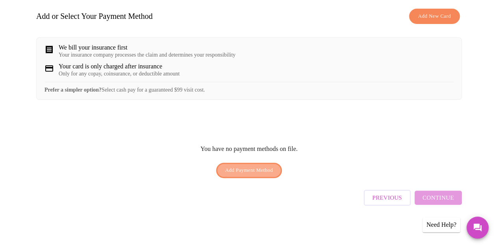
click at [229, 175] on span "Add Payment Method" at bounding box center [249, 170] width 48 height 9
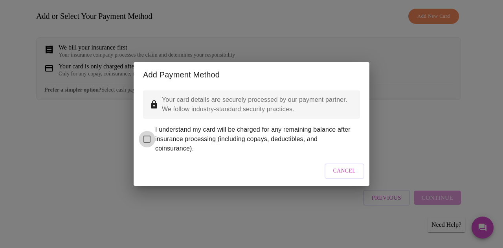
click at [149, 132] on input "I understand my card will be charged for any remaining balance after insurance …" at bounding box center [147, 139] width 17 height 17
checkbox input "true"
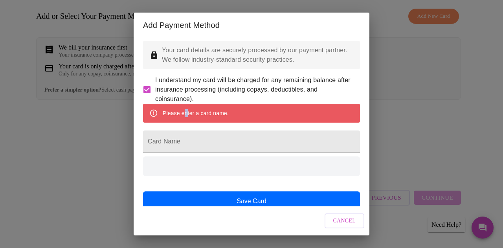
click at [186, 120] on div "Please enter a card name." at bounding box center [196, 113] width 66 height 14
click at [229, 215] on button "Cancel" at bounding box center [345, 221] width 40 height 15
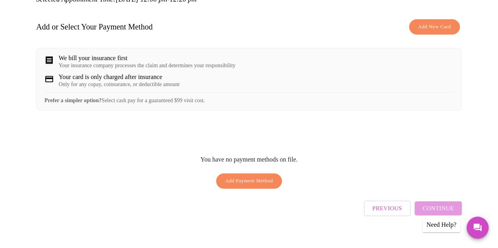
scroll to position [0, 0]
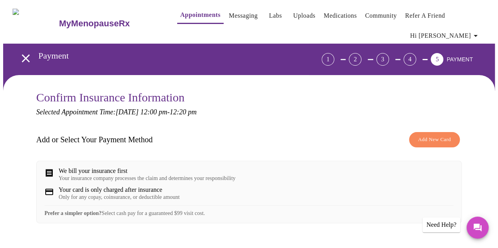
click at [229, 33] on span "Hi [PERSON_NAME]" at bounding box center [445, 35] width 70 height 11
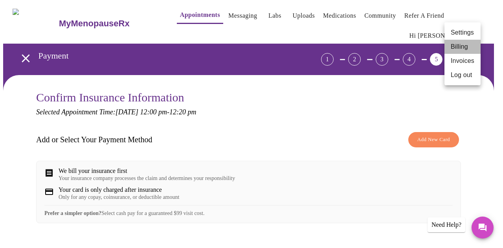
click at [229, 47] on li "Billing" at bounding box center [463, 47] width 36 height 14
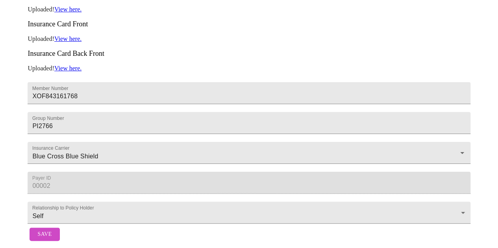
scroll to position [76, 0]
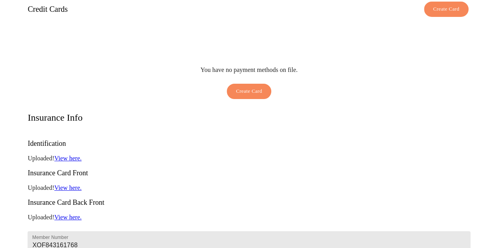
click at [229, 87] on span "Create Card" at bounding box center [249, 91] width 26 height 9
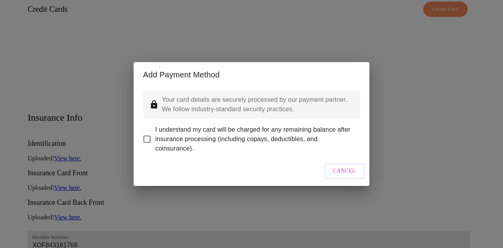
click at [229, 101] on p "Your card details are securely processed by our payment partner. We follow indu…" at bounding box center [258, 104] width 192 height 19
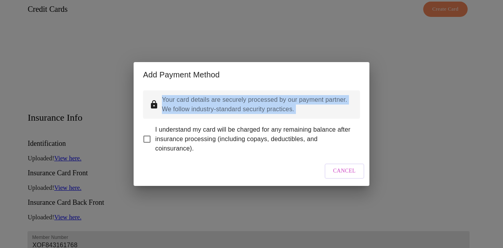
click at [229, 101] on p "Your card details are securely processed by our payment partner. We follow indu…" at bounding box center [258, 104] width 192 height 19
click at [229, 105] on p "Your card details are securely processed by our payment partner. We follow indu…" at bounding box center [258, 104] width 192 height 19
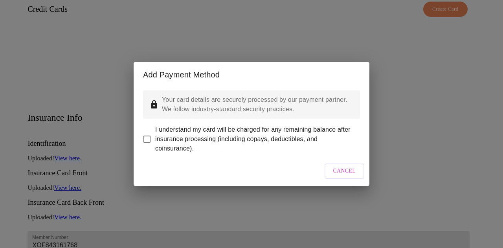
click at [146, 135] on input "I understand my card will be charged for any remaining balance after insurance …" at bounding box center [147, 139] width 17 height 17
checkbox input "true"
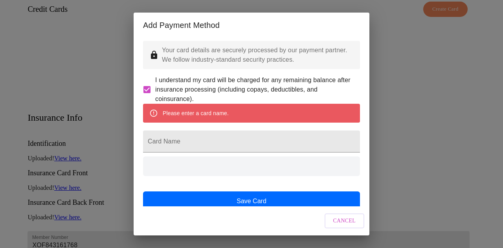
click at [163, 120] on div "Please enter a card name." at bounding box center [196, 113] width 66 height 14
click at [153, 117] on icon at bounding box center [153, 113] width 7 height 7
click at [164, 153] on input "Card Name" at bounding box center [251, 142] width 217 height 22
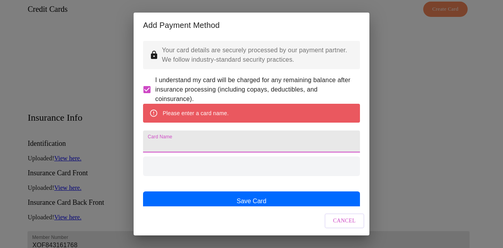
type input "First American Bank Mastercard"
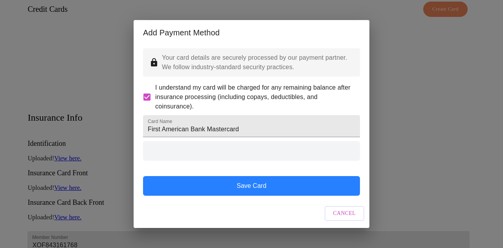
click at [229, 196] on button "Save Card" at bounding box center [251, 186] width 217 height 20
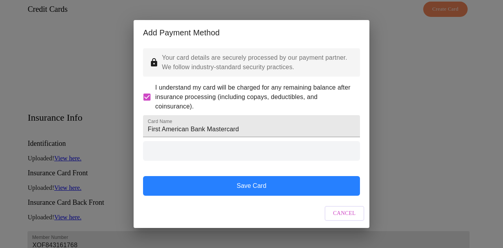
click at [229, 196] on button "Save Card" at bounding box center [251, 186] width 217 height 20
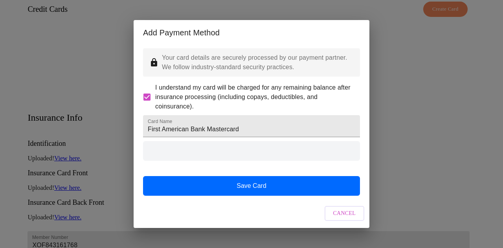
click at [229, 215] on span "Cancel" at bounding box center [345, 214] width 23 height 10
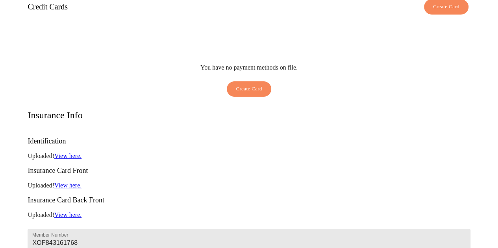
scroll to position [234, 0]
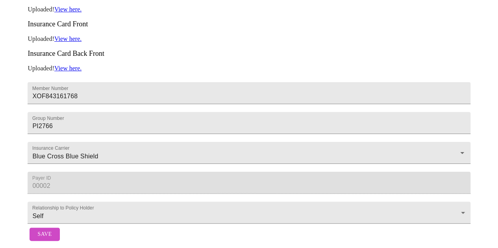
click at [39, 215] on span "Save" at bounding box center [44, 235] width 14 height 10
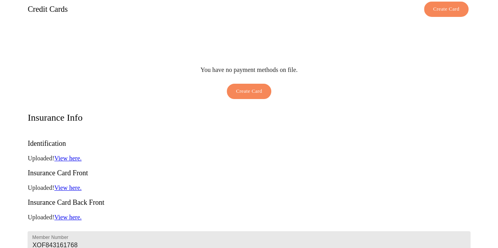
scroll to position [0, 0]
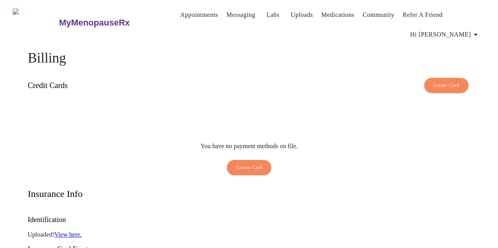
click at [229, 33] on span "Hi [PERSON_NAME]" at bounding box center [445, 34] width 70 height 11
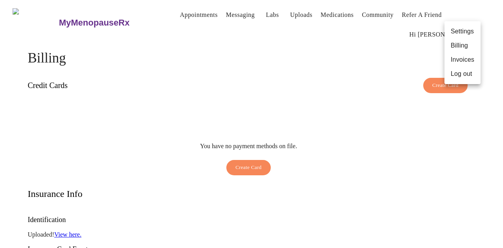
click at [229, 42] on div at bounding box center [251, 124] width 503 height 248
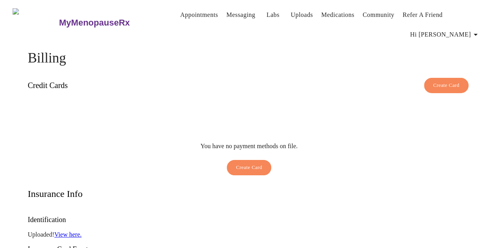
click at [229, 29] on span "Hi [PERSON_NAME]" at bounding box center [445, 34] width 70 height 11
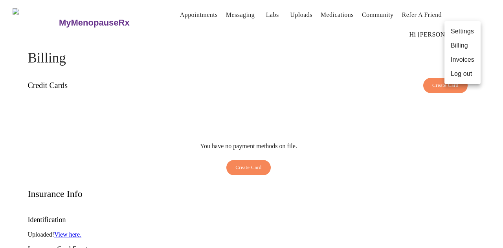
click at [229, 46] on li "Billing" at bounding box center [463, 46] width 36 height 14
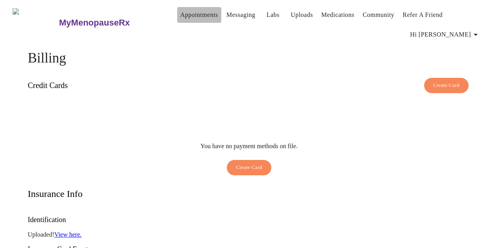
click at [180, 14] on link "Appointments" at bounding box center [199, 14] width 38 height 11
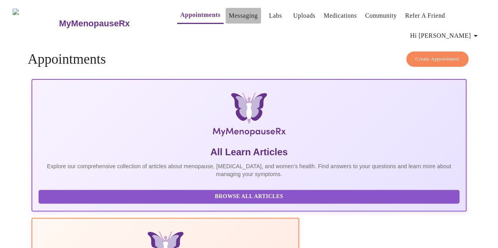
click at [229, 10] on link "Messaging" at bounding box center [243, 15] width 29 height 11
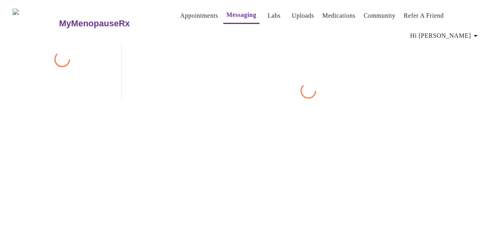
scroll to position [40, 0]
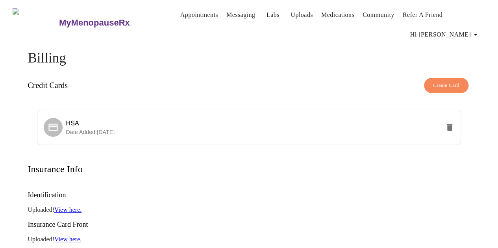
click at [180, 10] on link "Appointments" at bounding box center [199, 14] width 38 height 11
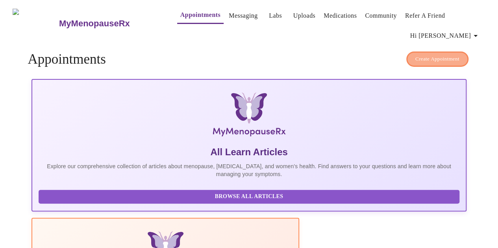
click at [436, 56] on span "Create Appointment" at bounding box center [437, 59] width 44 height 9
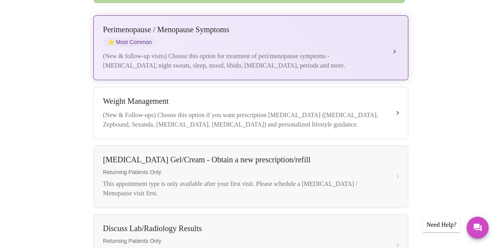
click at [162, 54] on div "(New & follow-up visits) Choose this option for treatment of peri/menopause sym…" at bounding box center [242, 61] width 279 height 19
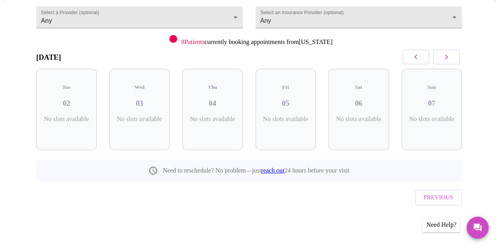
scroll to position [72, 0]
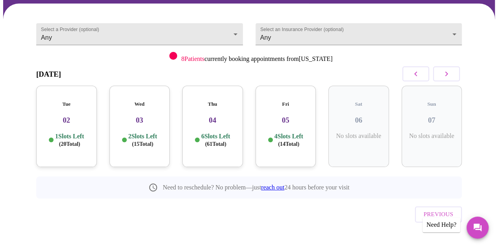
click at [288, 116] on h3 "05" at bounding box center [286, 120] width 48 height 9
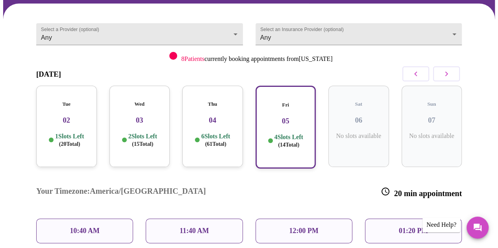
click at [305, 227] on p "12:00 PM" at bounding box center [303, 231] width 29 height 8
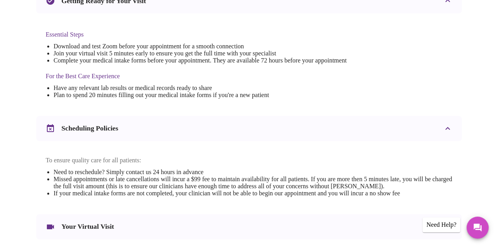
scroll to position [335, 0]
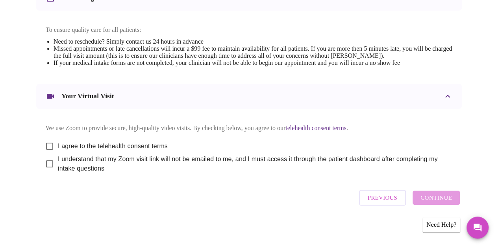
click at [44, 141] on input "I agree to the telehealth consent terms" at bounding box center [49, 146] width 17 height 17
checkbox input "true"
click at [45, 164] on input "I understand that my Zoom visit link will not be emailed to me, and I must acce…" at bounding box center [49, 164] width 17 height 17
checkbox input "true"
click at [439, 200] on span "Continue" at bounding box center [435, 198] width 31 height 10
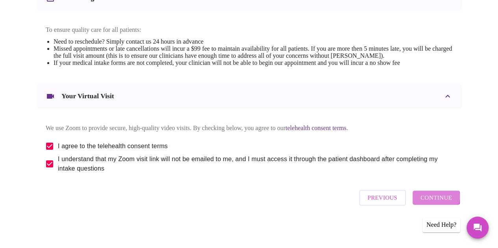
scroll to position [97, 0]
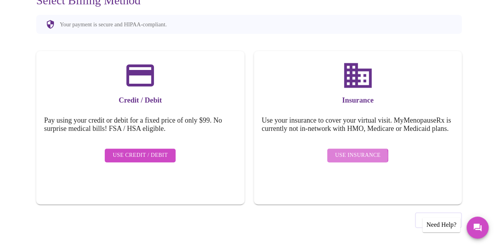
click at [344, 159] on span "Use Insurance" at bounding box center [357, 156] width 45 height 10
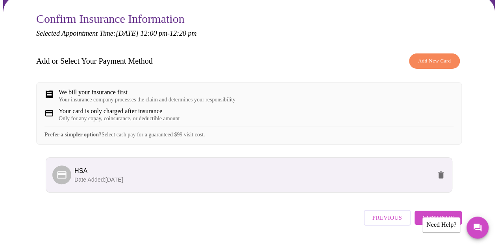
scroll to position [104, 0]
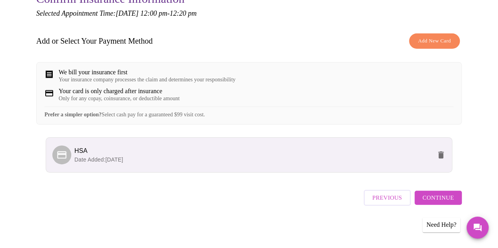
click at [433, 198] on span "Continue" at bounding box center [437, 198] width 31 height 10
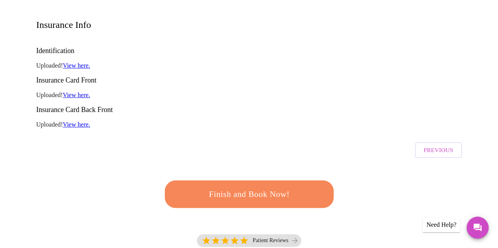
scroll to position [197, 0]
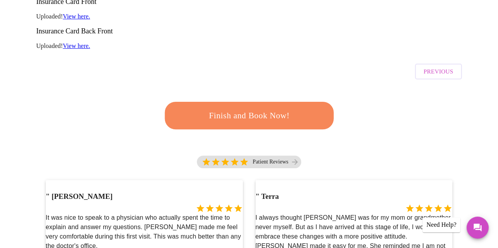
click at [256, 108] on span "Finish and Book Now!" at bounding box center [249, 115] width 146 height 15
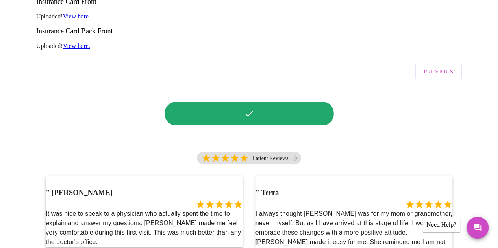
scroll to position [0, 0]
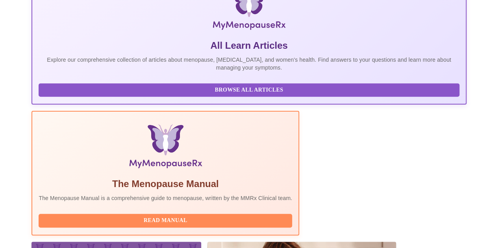
scroll to position [192, 0]
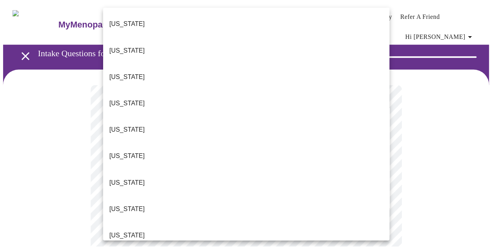
scroll to position [79, 0]
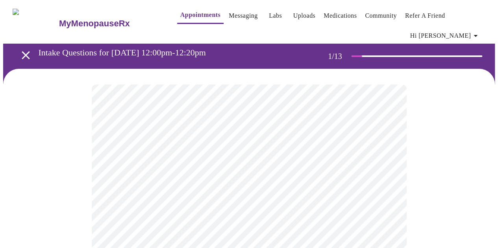
scroll to position [39, 0]
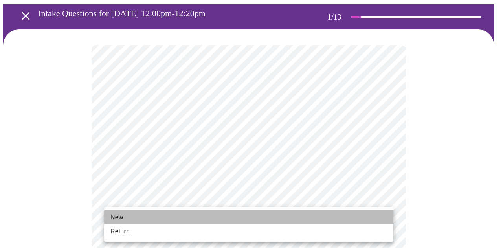
click at [117, 218] on span "New" at bounding box center [117, 217] width 13 height 9
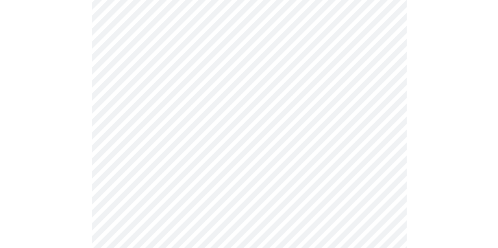
scroll to position [433, 0]
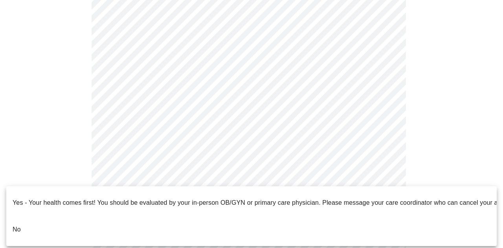
click at [19, 225] on p "No" at bounding box center [17, 229] width 8 height 9
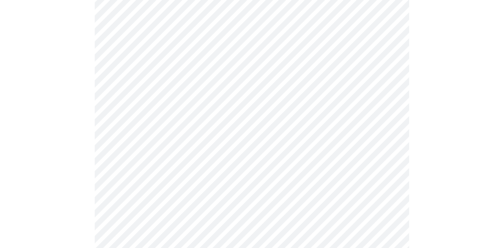
scroll to position [0, 0]
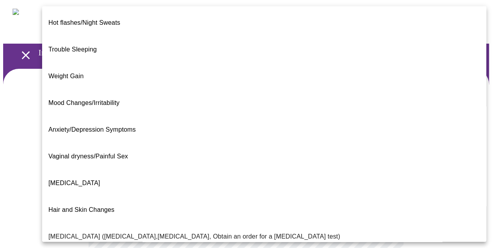
click at [186, 167] on body "MyMenopauseRx Appointments Messaging Labs Uploads Medications Community Refer a…" at bounding box center [248, 244] width 491 height 483
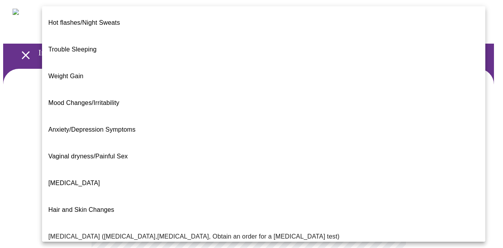
click at [71, 180] on span "[MEDICAL_DATA]" at bounding box center [74, 183] width 52 height 7
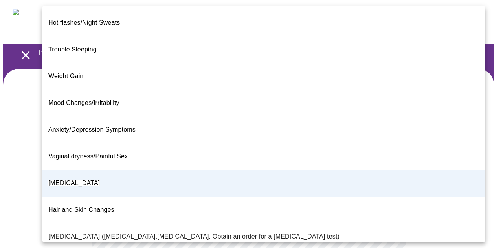
click at [386, 177] on body "MyMenopauseRx Appointments Messaging Labs Uploads Medications Community Refer a…" at bounding box center [251, 242] width 497 height 479
click at [477, 127] on div at bounding box center [251, 124] width 503 height 248
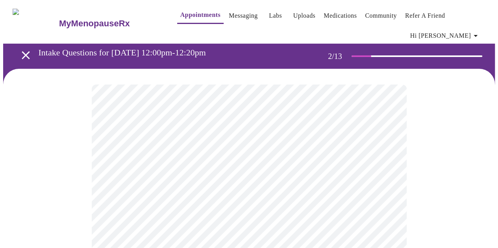
scroll to position [79, 0]
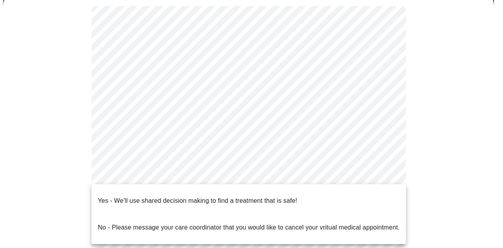
click at [190, 171] on body "MyMenopauseRx Appointments Messaging Labs Uploads Medications Community Refer a…" at bounding box center [251, 163] width 497 height 479
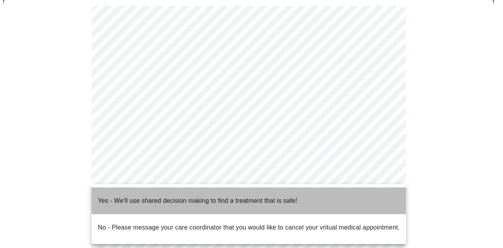
click at [101, 196] on p "Yes - We'll use shared decision making to find a treatment that is safe!" at bounding box center [197, 200] width 199 height 9
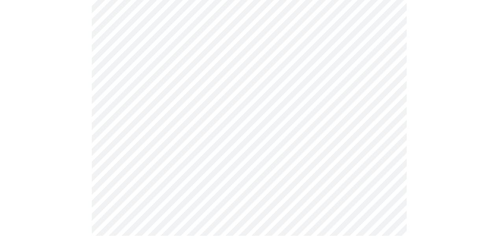
scroll to position [0, 0]
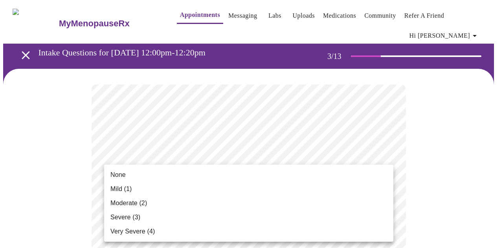
click at [122, 190] on span "Mild (1)" at bounding box center [122, 188] width 22 height 9
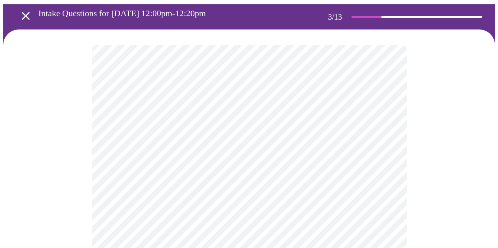
scroll to position [79, 0]
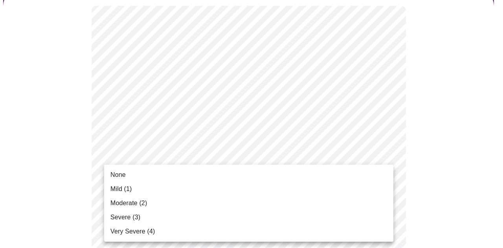
click at [117, 177] on span "None" at bounding box center [118, 174] width 15 height 9
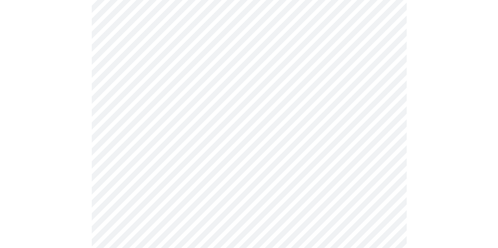
scroll to position [157, 0]
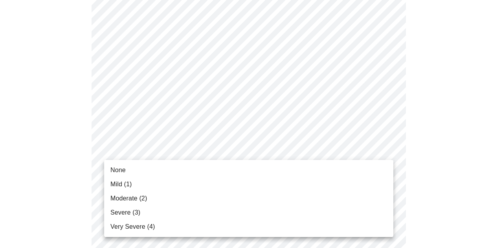
click at [127, 197] on span "Moderate (2)" at bounding box center [129, 198] width 37 height 9
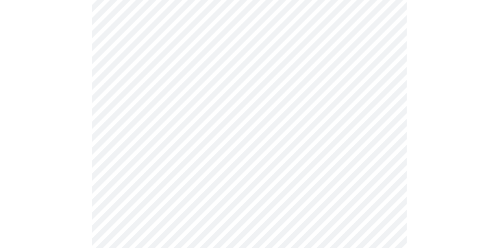
scroll to position [197, 0]
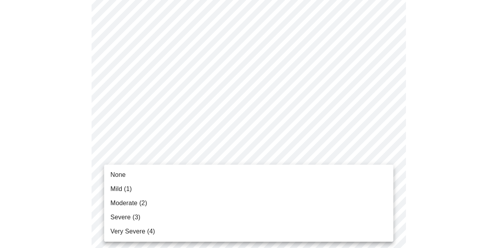
click at [116, 189] on span "Mild (1)" at bounding box center [122, 188] width 22 height 9
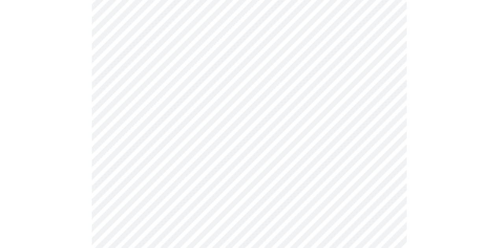
scroll to position [275, 0]
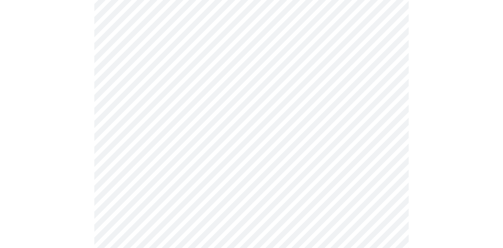
click at [175, 145] on body "MyMenopauseRx Appointments Messaging Labs Uploads Medications Community Refer a…" at bounding box center [251, 234] width 497 height 1013
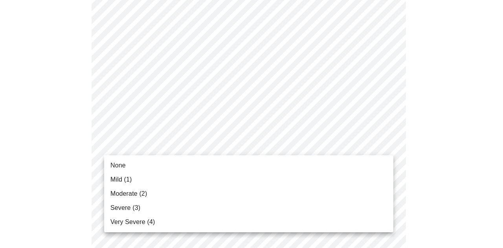
click at [113, 180] on span "Mild (1)" at bounding box center [122, 179] width 22 height 9
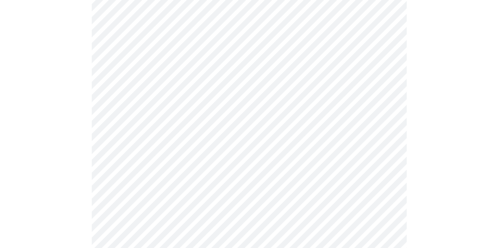
scroll to position [315, 0]
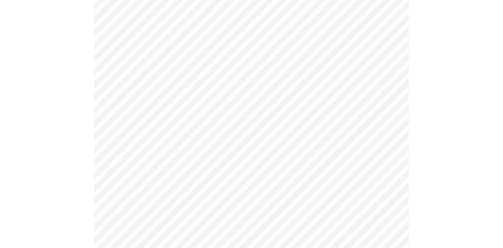
click at [166, 157] on body "MyMenopauseRx Appointments Messaging Labs Uploads Medications Community Refer a…" at bounding box center [251, 189] width 497 height 1002
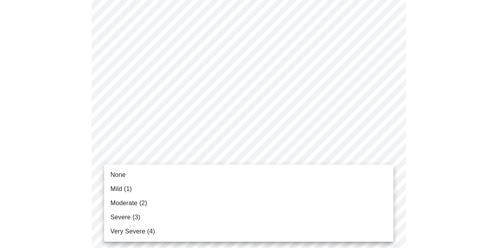
click at [119, 187] on span "Mild (1)" at bounding box center [122, 188] width 22 height 9
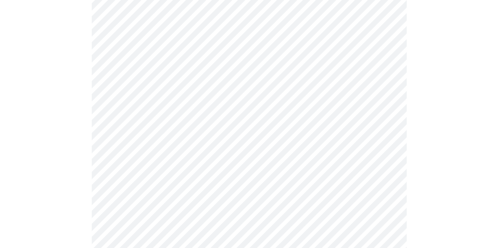
scroll to position [393, 0]
click at [179, 139] on body "MyMenopauseRx Appointments Messaging Labs Uploads Medications Community Refer a…" at bounding box center [248, 105] width 491 height 991
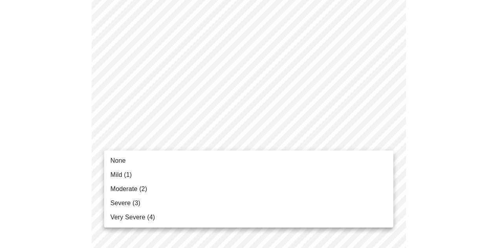
click at [126, 190] on span "Moderate (2)" at bounding box center [129, 188] width 37 height 9
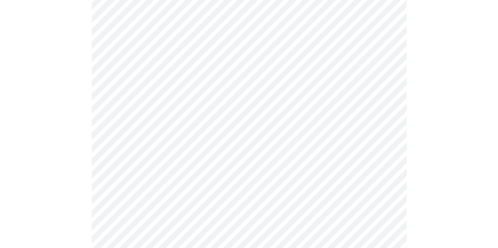
scroll to position [433, 0]
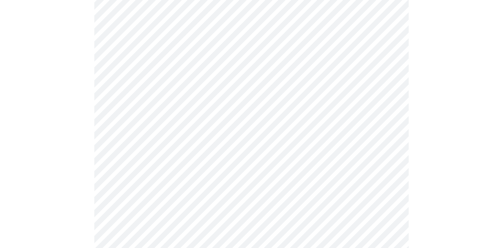
click at [182, 163] on body "MyMenopauseRx Appointments Messaging Labs Uploads Medications Community Refer a…" at bounding box center [251, 60] width 497 height 980
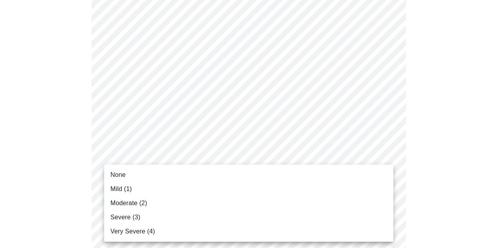
click at [119, 218] on span "Severe (3)" at bounding box center [126, 217] width 30 height 9
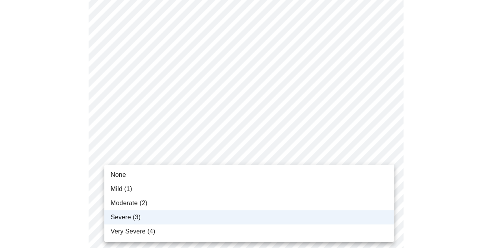
click at [161, 159] on body "MyMenopauseRx Appointments Messaging Labs Uploads Medications Community Refer a…" at bounding box center [248, 54] width 491 height 969
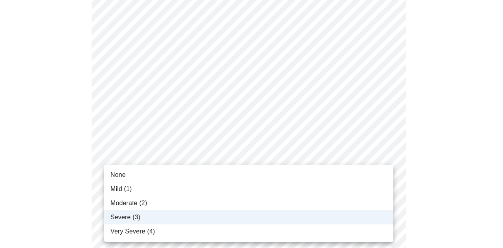
click at [131, 230] on span "Very Severe (4)" at bounding box center [133, 231] width 44 height 9
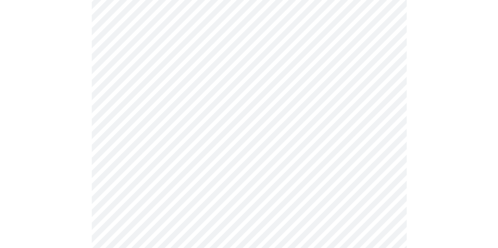
scroll to position [511, 0]
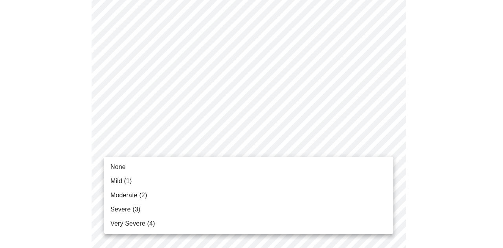
click at [123, 196] on span "Moderate (2)" at bounding box center [129, 195] width 37 height 9
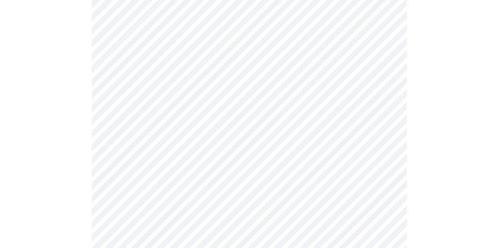
scroll to position [590, 0]
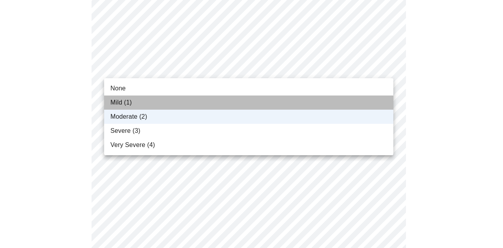
click at [122, 102] on span "Mild (1)" at bounding box center [122, 102] width 22 height 9
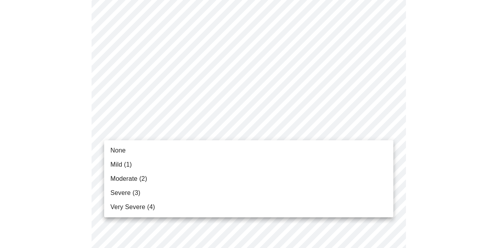
click at [130, 210] on span "Very Severe (4)" at bounding box center [133, 207] width 44 height 9
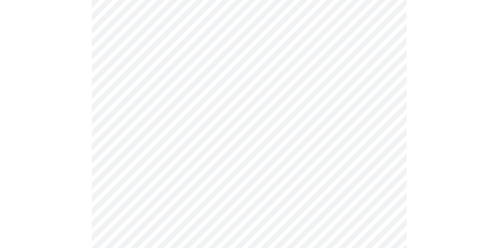
scroll to position [629, 0]
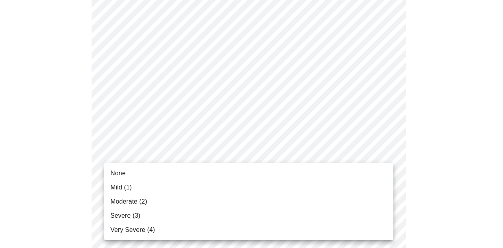
click at [120, 186] on span "Mild (1)" at bounding box center [122, 187] width 22 height 9
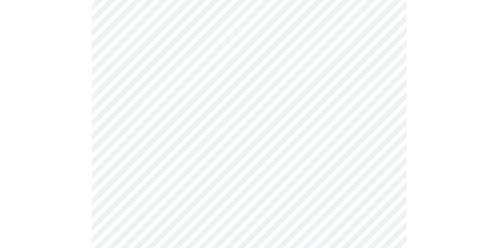
scroll to position [354, 0]
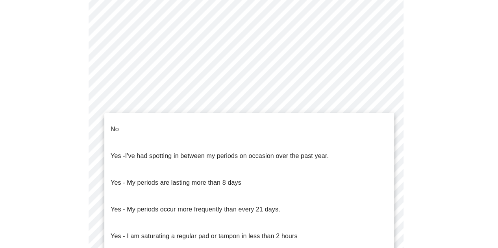
click at [175, 131] on body "MyMenopauseRx Appointments Messaging Labs Uploads Medications Community Refer a…" at bounding box center [248, 42] width 491 height 786
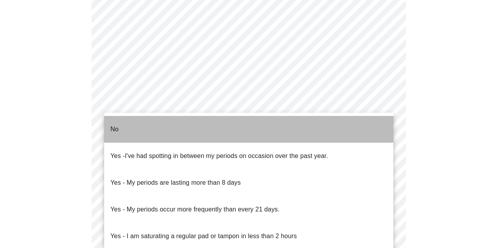
click at [112, 125] on p "No" at bounding box center [115, 129] width 8 height 9
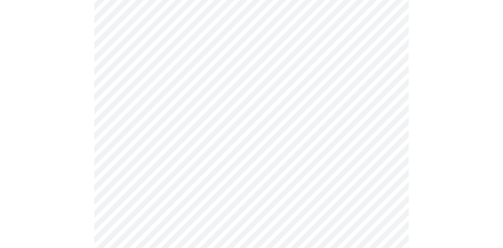
click at [175, 140] on body "MyMenopauseRx Appointments Messaging Labs Uploads Medications Community Refer a…" at bounding box center [251, 40] width 497 height 782
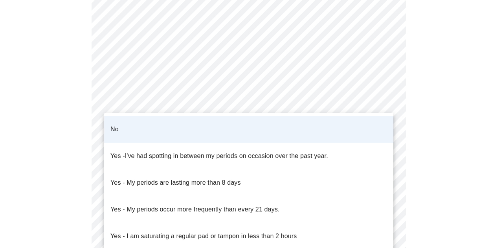
click at [178, 120] on li "No" at bounding box center [248, 129] width 289 height 27
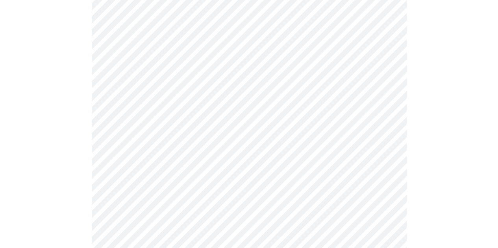
scroll to position [393, 0]
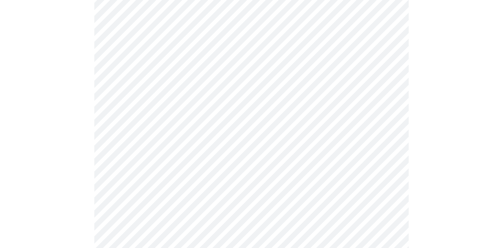
click at [171, 157] on body "MyMenopauseRx Appointments Messaging Labs Uploads Medications Community Refer a…" at bounding box center [251, 1] width 497 height 782
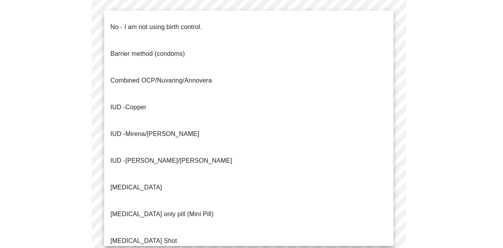
click at [139, 25] on p "No - I am not using birth control." at bounding box center [157, 26] width 92 height 9
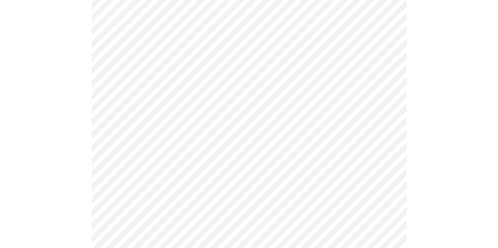
scroll to position [472, 0]
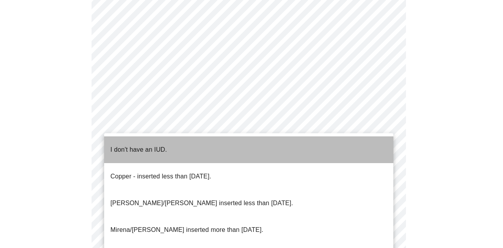
click at [147, 145] on p "I don't have an IUD." at bounding box center [139, 149] width 57 height 9
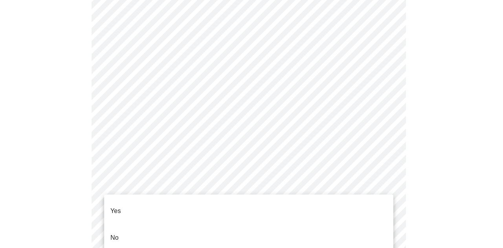
click at [115, 208] on p "Yes" at bounding box center [116, 210] width 11 height 9
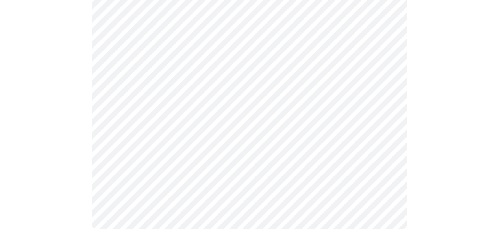
scroll to position [0, 0]
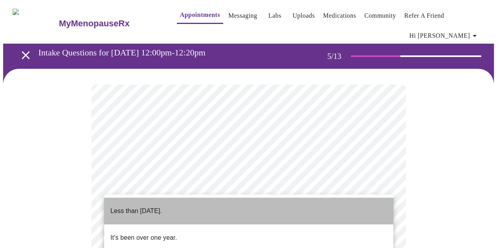
click at [156, 206] on p "Less than [DATE]." at bounding box center [137, 210] width 52 height 9
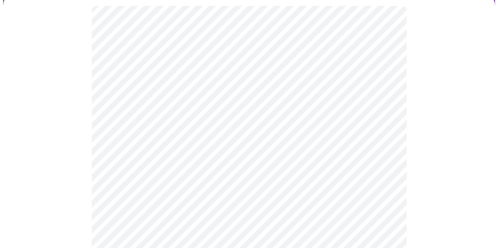
scroll to position [118, 0]
click at [202, 166] on body "MyMenopauseRx Appointments Messaging Labs Uploads Medications Community Refer a…" at bounding box center [248, 206] width 491 height 643
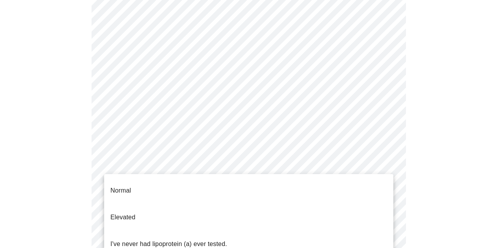
click at [161, 240] on p "I've never had lipoprotein (a) ever tested." at bounding box center [169, 244] width 117 height 9
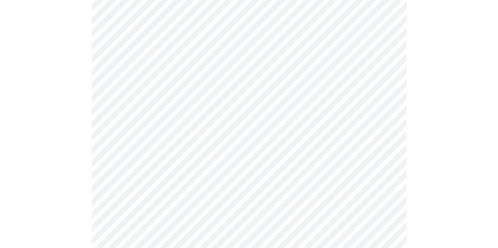
scroll to position [275, 0]
click at [3, 155] on div "MyMenopauseRx Appointments Messaging Labs Uploads Medications Community Refer a…" at bounding box center [248, 30] width 491 height 605
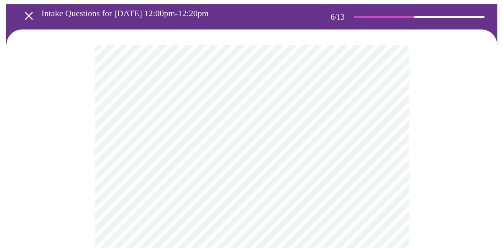
scroll to position [79, 0]
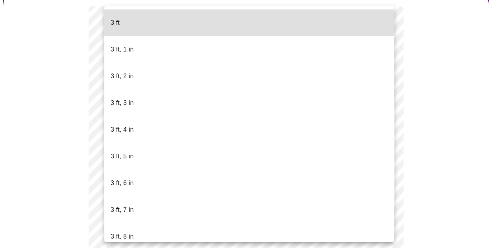
click at [148, 155] on body "MyMenopauseRx Appointments Messaging Labs Uploads Medications Community Refer a…" at bounding box center [248, 139] width 491 height 431
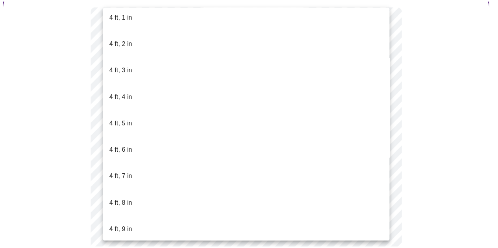
scroll to position [472, 0]
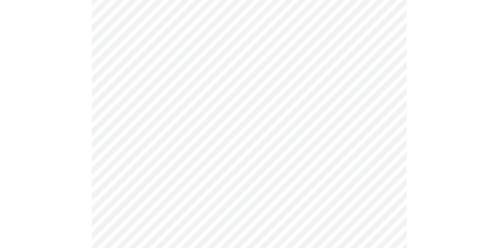
scroll to position [2006, 0]
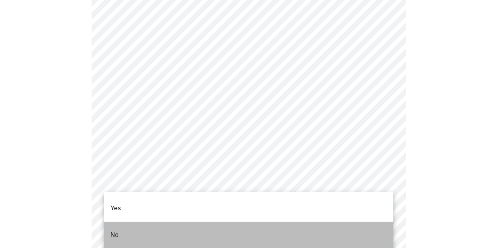
click at [116, 230] on p "No" at bounding box center [115, 234] width 8 height 9
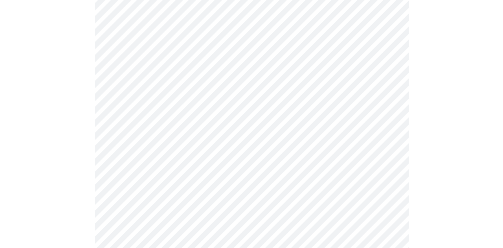
scroll to position [511, 0]
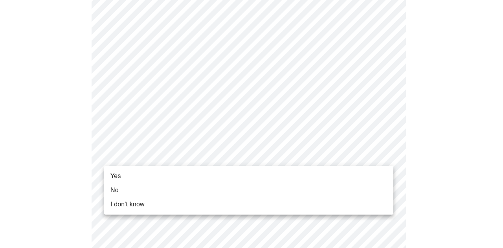
click at [117, 176] on span "Yes" at bounding box center [116, 175] width 11 height 9
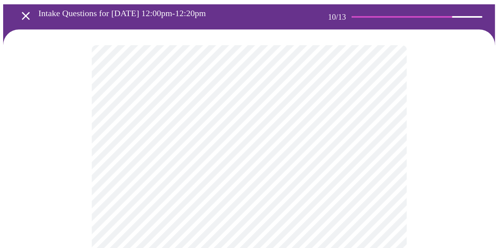
scroll to position [79, 0]
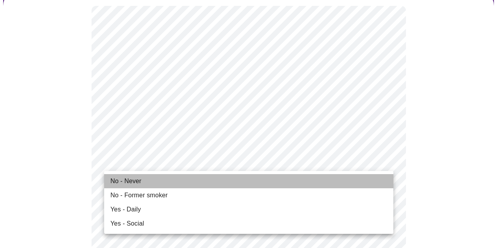
click at [132, 182] on span "No - Never" at bounding box center [126, 181] width 31 height 9
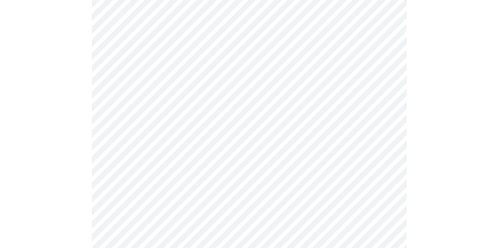
scroll to position [629, 0]
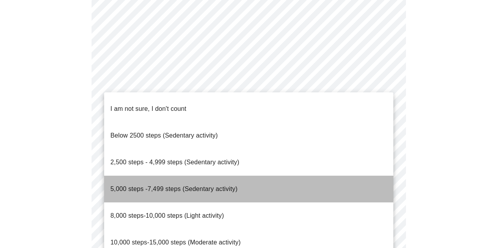
click at [145, 186] on span "5,000 steps -7,499 steps (Sedentary activity)" at bounding box center [174, 189] width 127 height 7
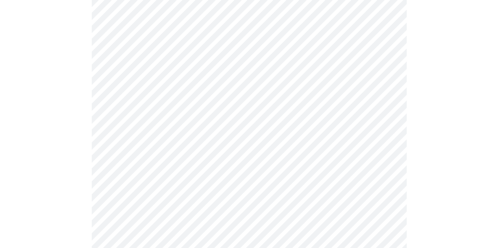
scroll to position [747, 0]
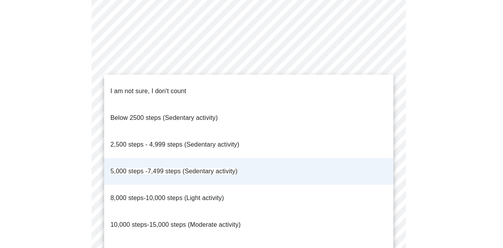
click at [131, 168] on span "5,000 steps -7,499 steps (Sedentary activity)" at bounding box center [174, 171] width 127 height 7
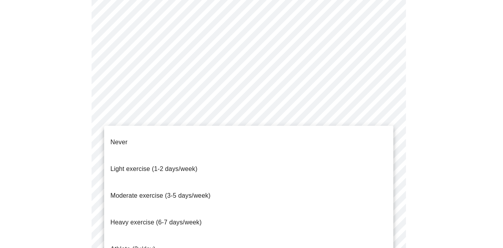
click at [142, 192] on span "Moderate exercise (3-5 days/week)" at bounding box center [161, 195] width 100 height 7
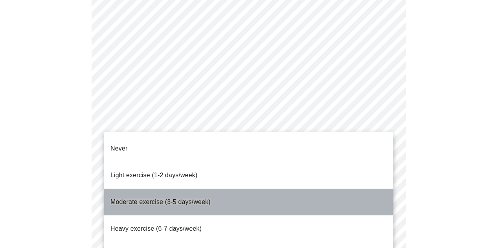
click at [149, 199] on span "Moderate exercise (3-5 days/week)" at bounding box center [161, 202] width 100 height 7
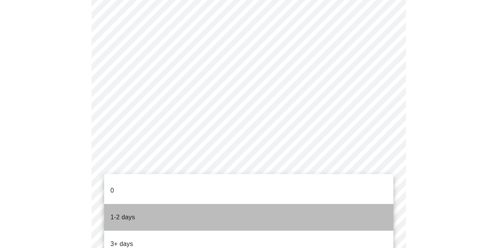
click at [129, 213] on p "1-2 days" at bounding box center [123, 217] width 25 height 9
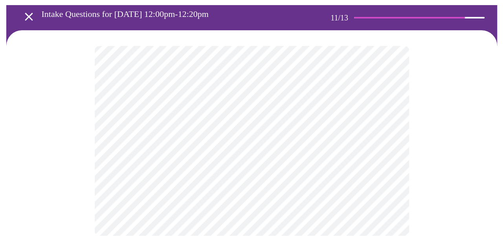
scroll to position [0, 0]
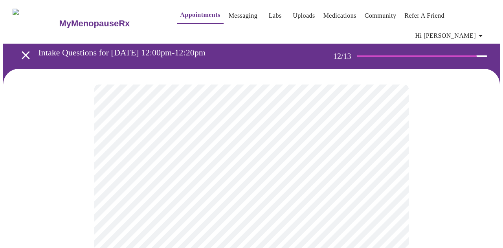
click at [179, 173] on body "MyMenopauseRx Appointments Messaging Labs Uploads Medications Community Refer a…" at bounding box center [251, 139] width 497 height 272
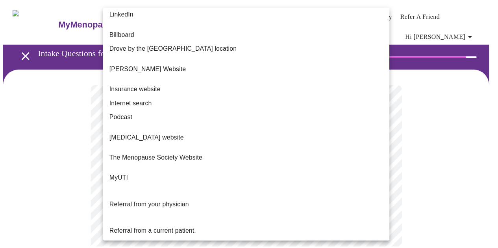
scroll to position [96, 0]
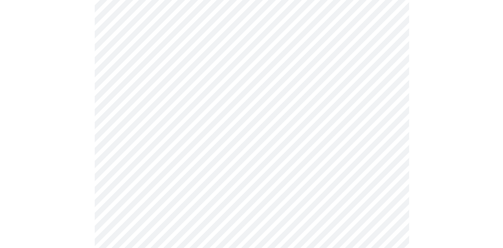
scroll to position [0, 0]
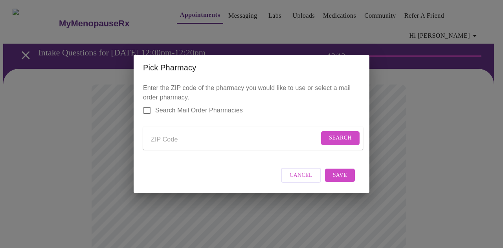
click at [157, 139] on input "Send a message to your care team" at bounding box center [235, 139] width 168 height 13
click at [342, 139] on span "Search" at bounding box center [340, 138] width 23 height 10
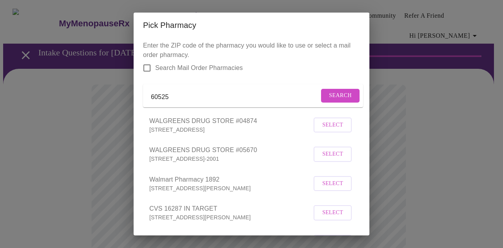
drag, startPoint x: 170, startPoint y: 100, endPoint x: 166, endPoint y: 100, distance: 4.8
click at [166, 100] on input "60525" at bounding box center [235, 97] width 168 height 13
click at [334, 98] on span "Search" at bounding box center [340, 96] width 23 height 10
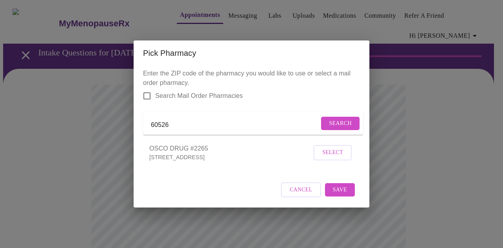
click at [169, 124] on input "60526" at bounding box center [235, 125] width 168 height 13
click at [341, 122] on span "Search" at bounding box center [340, 124] width 23 height 10
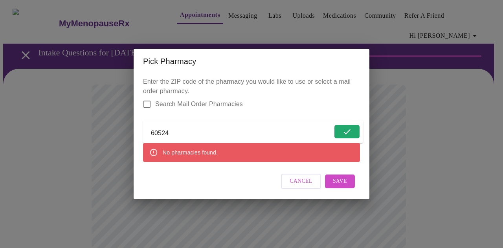
click at [168, 129] on input "60524" at bounding box center [242, 133] width 182 height 13
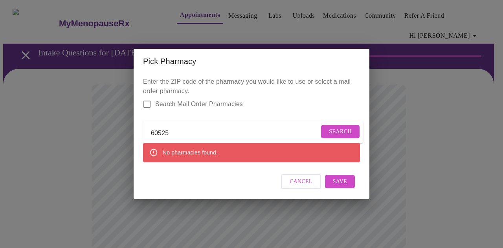
type input "60525"
click at [343, 127] on span "Search" at bounding box center [340, 132] width 23 height 10
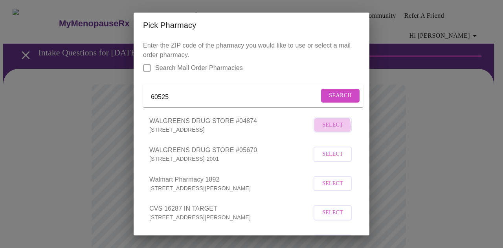
click at [325, 130] on span "Select" at bounding box center [333, 125] width 21 height 10
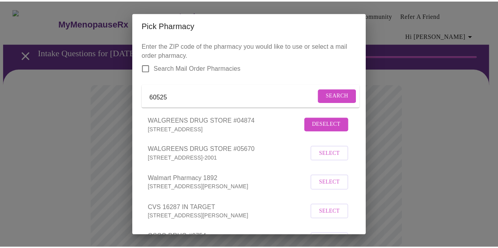
scroll to position [167, 0]
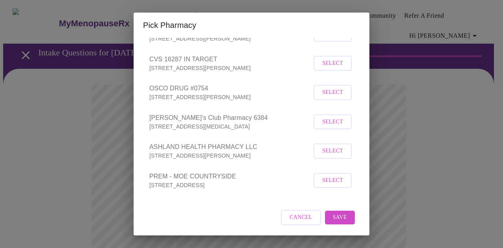
click at [337, 218] on span "Save" at bounding box center [340, 218] width 14 height 10
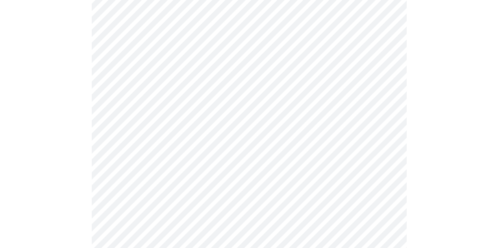
scroll to position [354, 0]
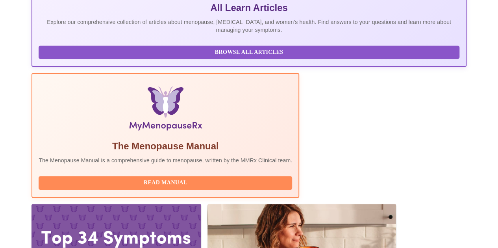
scroll to position [192, 0]
